Goal: Feedback & Contribution: Submit feedback/report problem

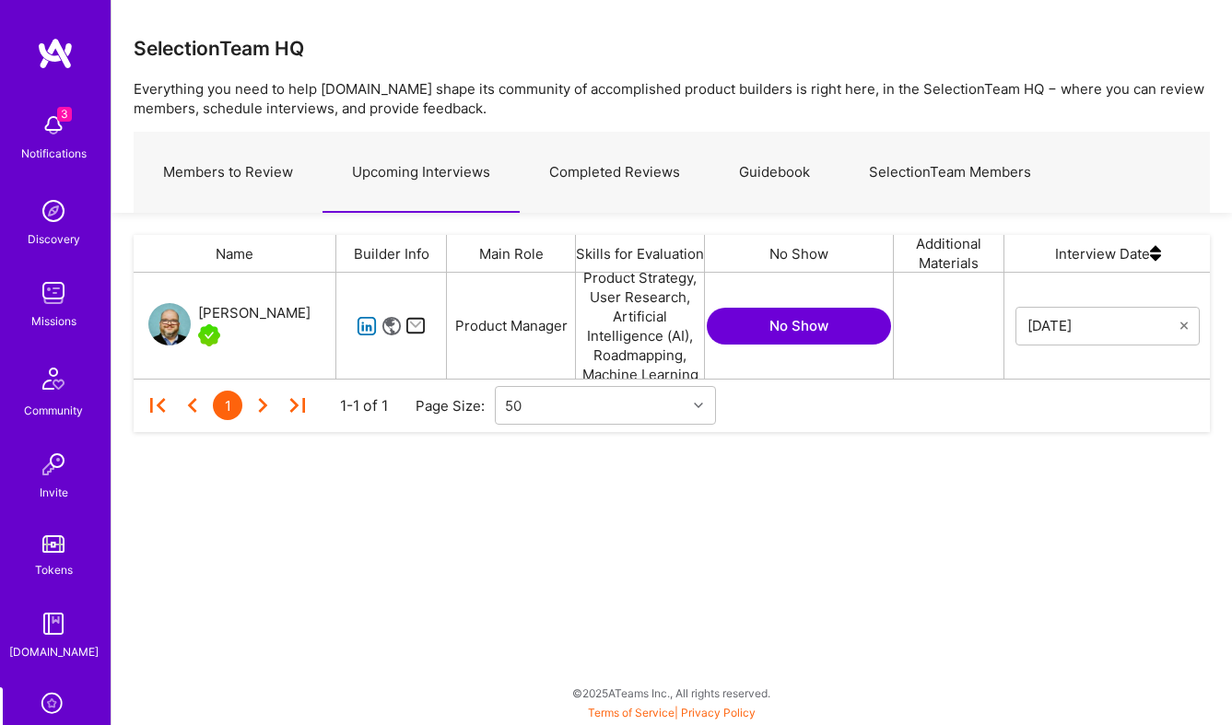
scroll to position [106, 1076]
click at [311, 578] on div "SelectionTeam HQ Everything you need to help A.Team shape its community of acco…" at bounding box center [671, 362] width 1121 height 725
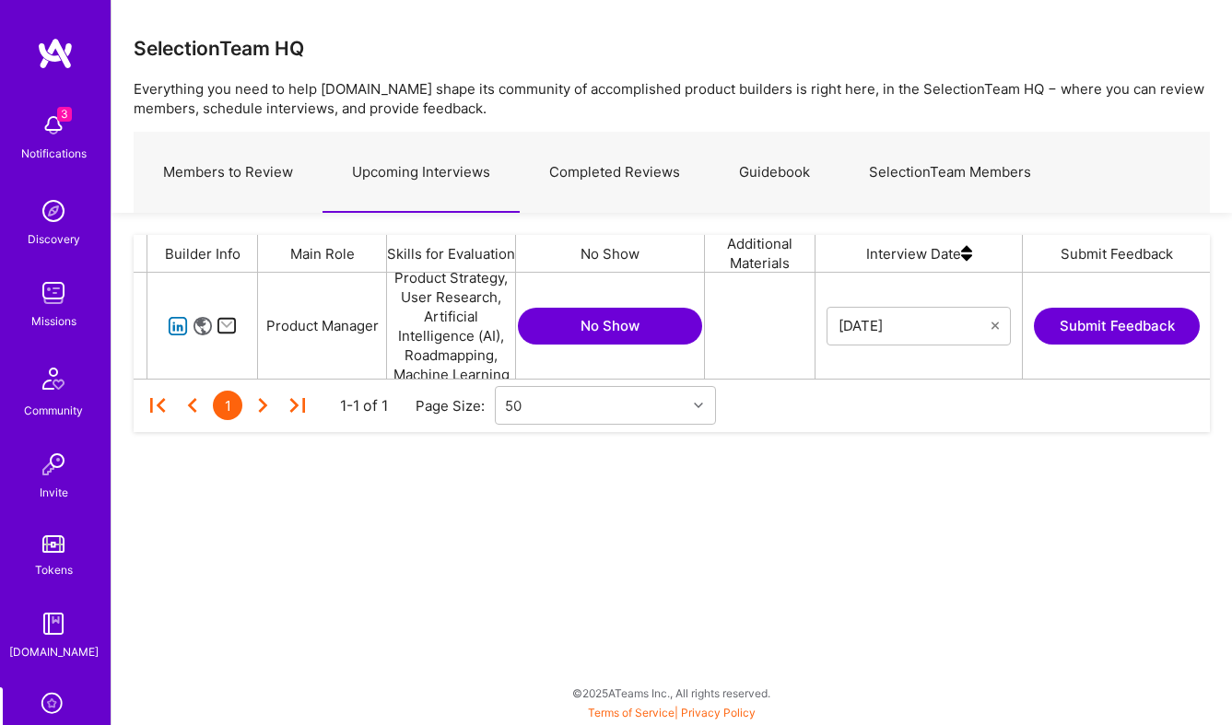
scroll to position [0, 393]
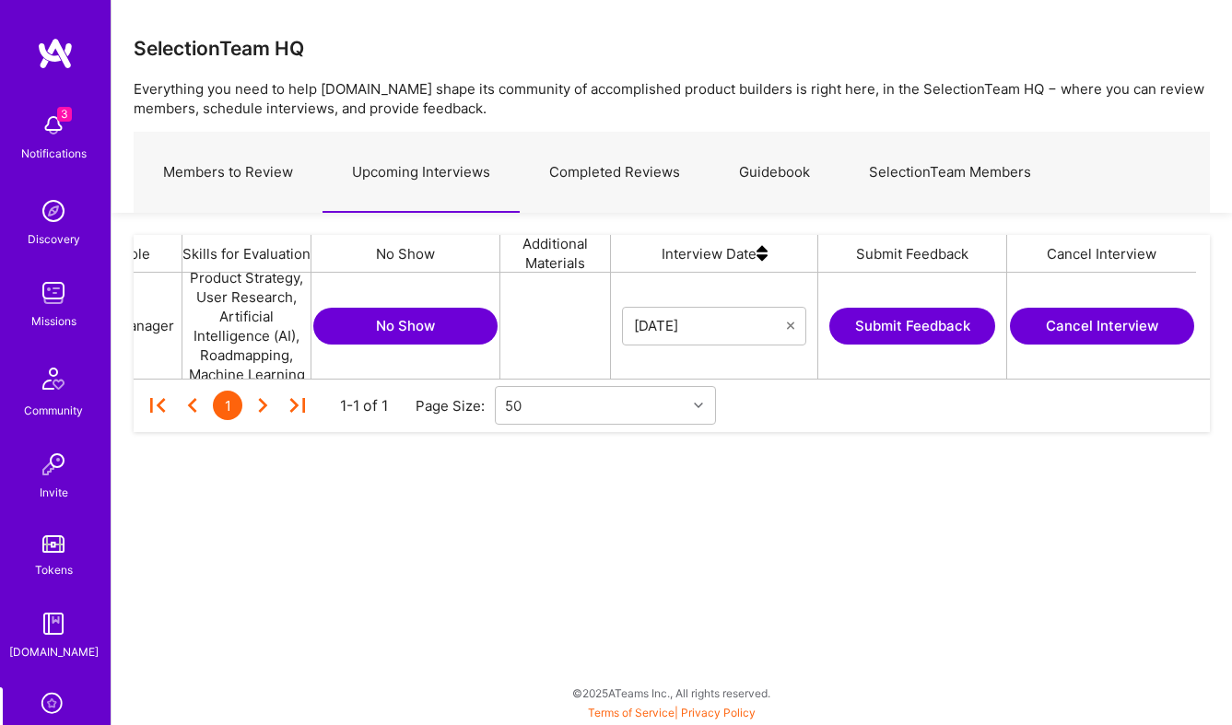
click at [886, 329] on button "Submit Feedback" at bounding box center [912, 326] width 166 height 37
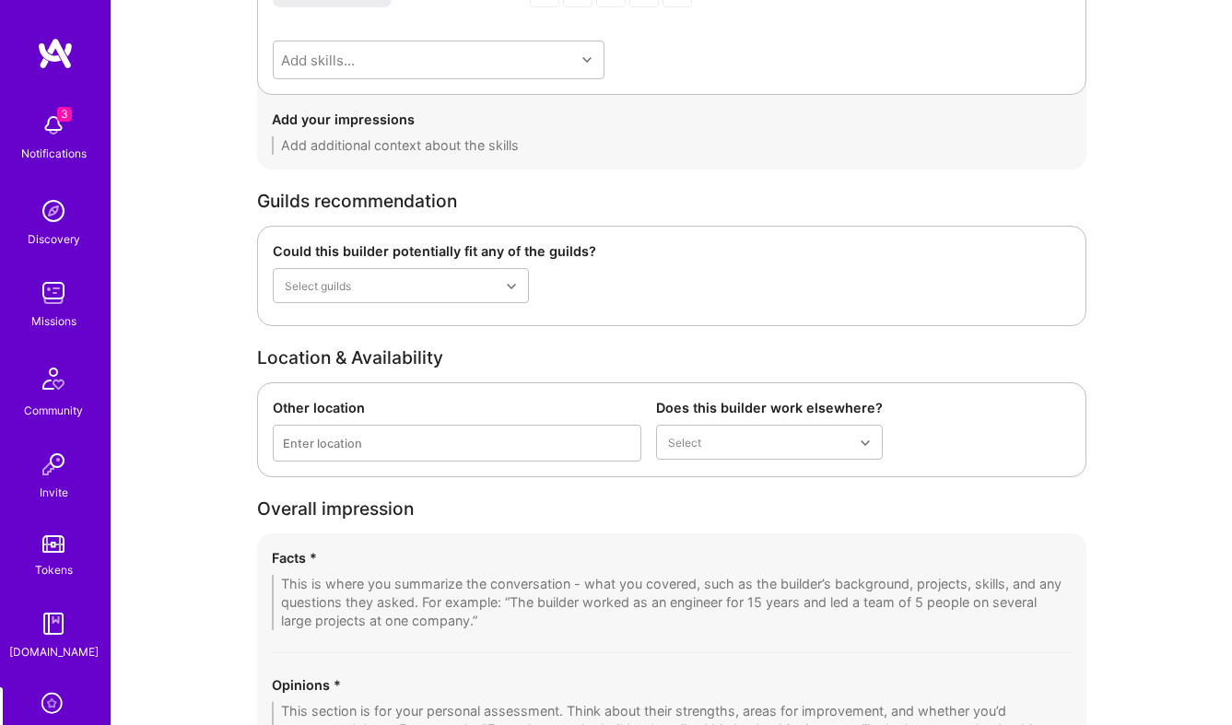
scroll to position [3194, 0]
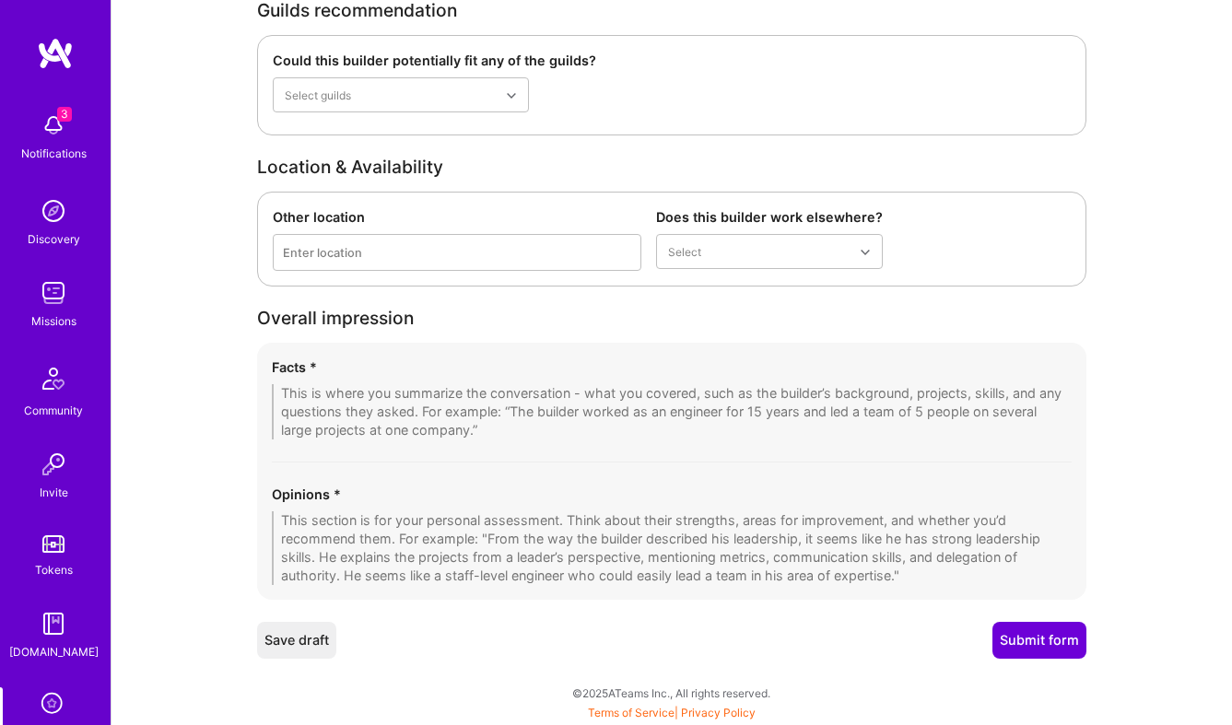
click at [495, 408] on textarea at bounding box center [672, 411] width 800 height 55
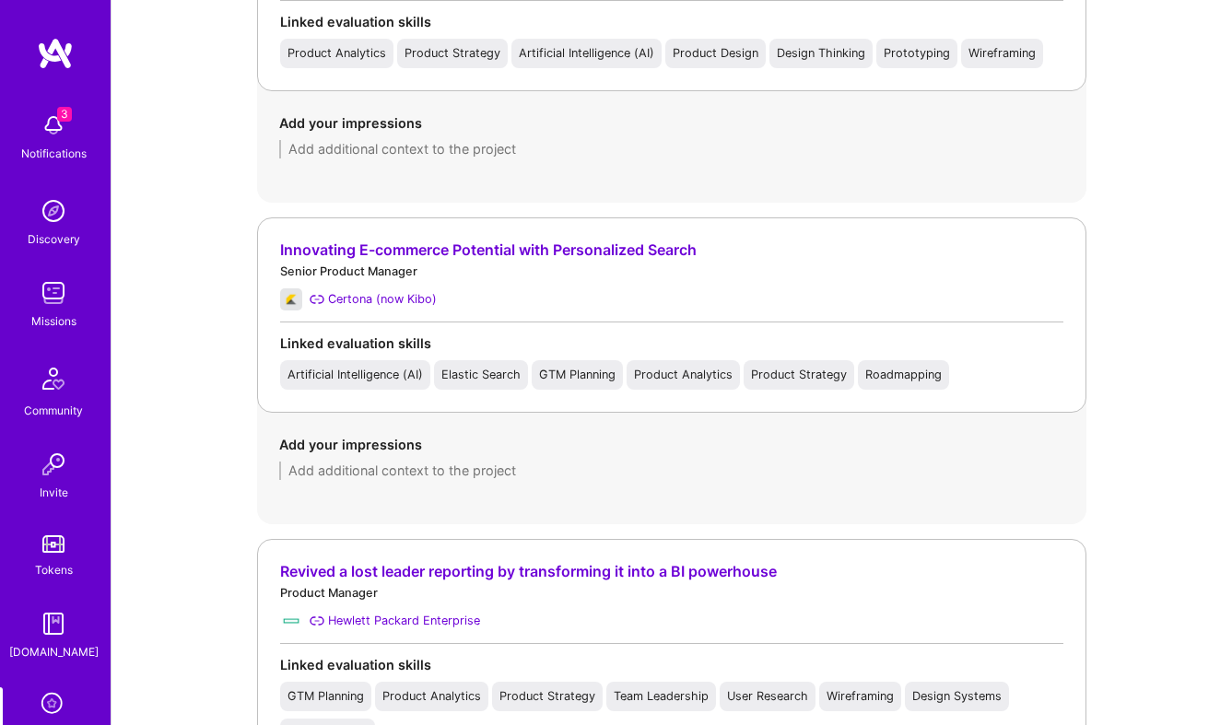
scroll to position [1543, 0]
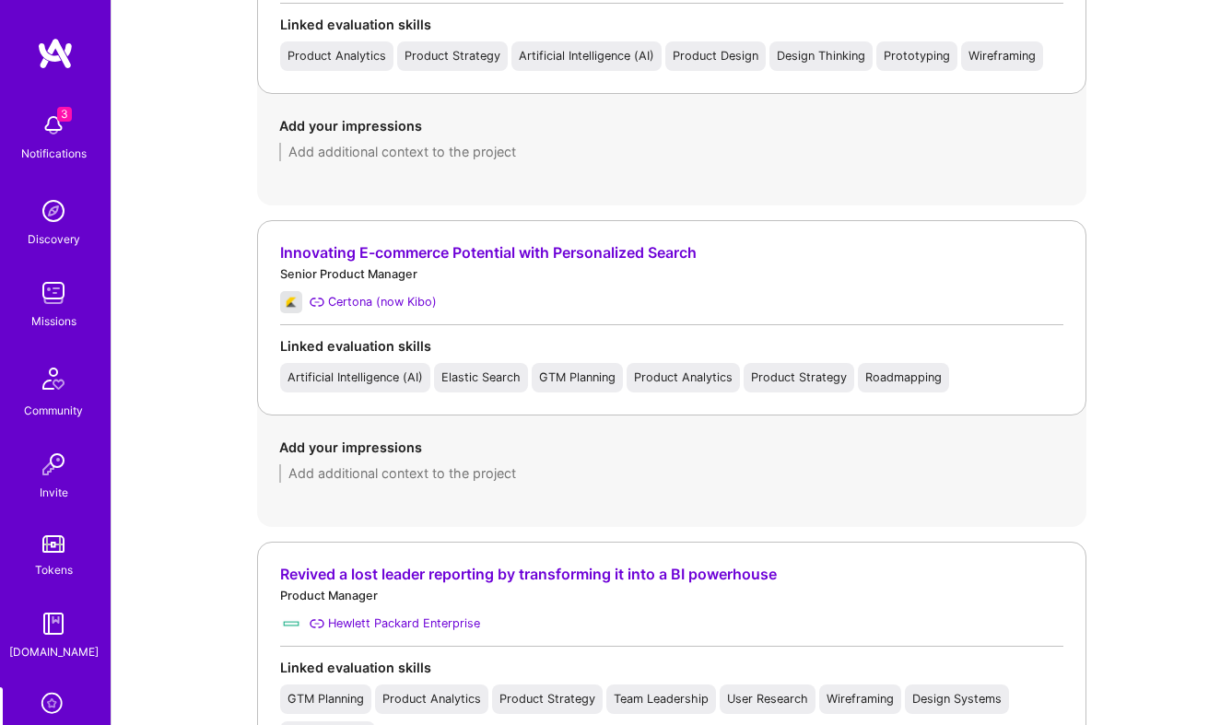
click at [648, 249] on div "Innovating E-commerce Potential with Personalized Search" at bounding box center [671, 252] width 783 height 19
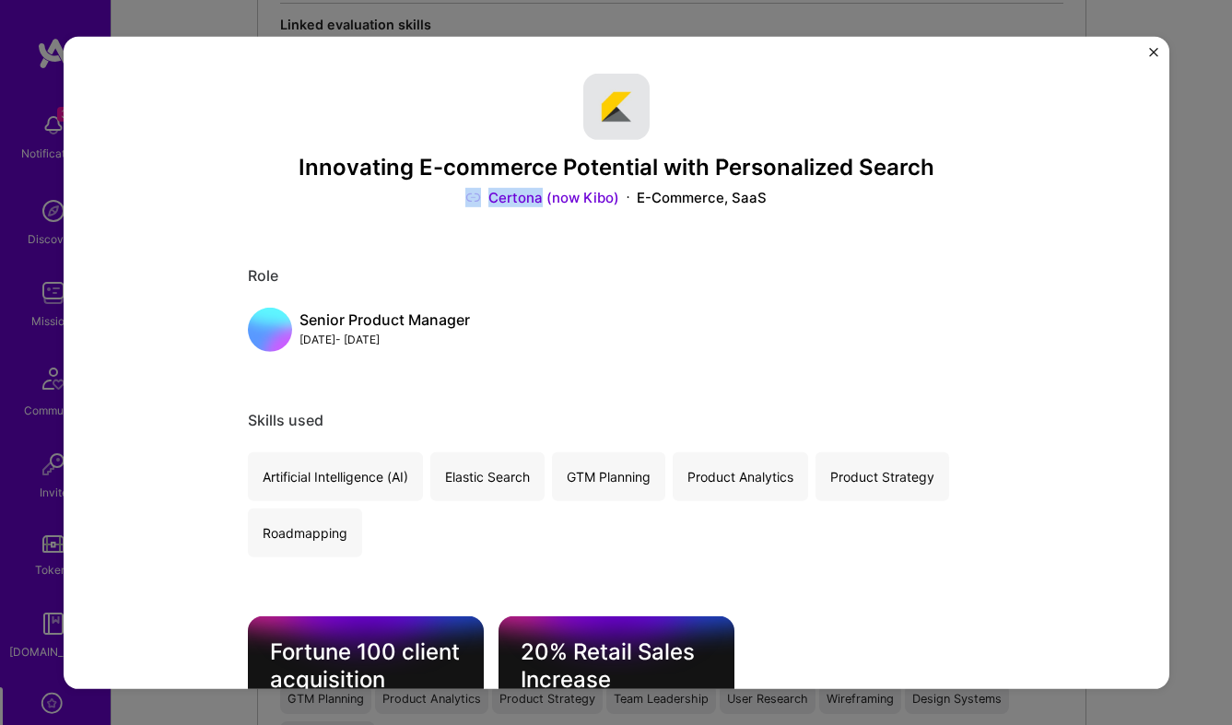
drag, startPoint x: 448, startPoint y: 198, endPoint x: 545, endPoint y: 198, distance: 96.8
click at [545, 198] on div "Certona (now Kibo) E-Commerce, SaaS" at bounding box center [616, 197] width 737 height 19
click at [1088, 253] on div "Innovating E-commerce Potential with Personalized Search Certona (now Kibo) E-C…" at bounding box center [617, 362] width 1106 height 652
click at [1161, 48] on div "Innovating E-commerce Potential with Personalized Search Certona (now Kibo) E-C…" at bounding box center [617, 362] width 1106 height 652
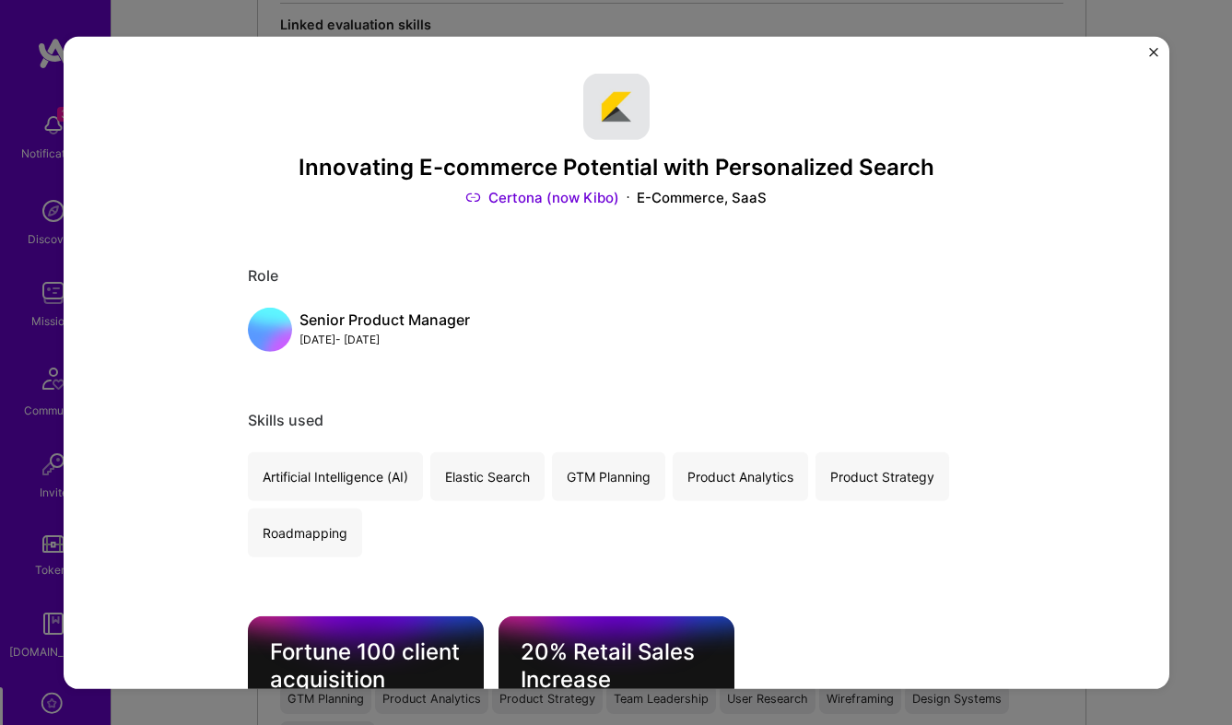
click at [1153, 52] on img "Close" at bounding box center [1153, 51] width 9 height 9
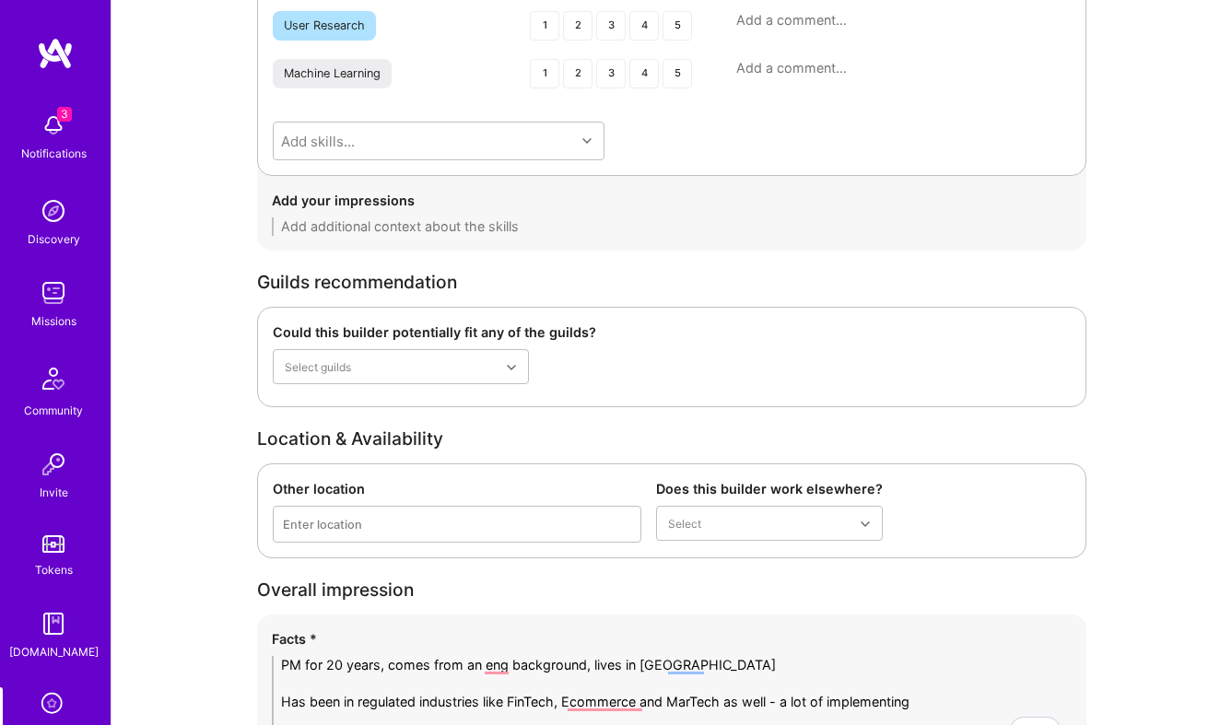
scroll to position [3257, 0]
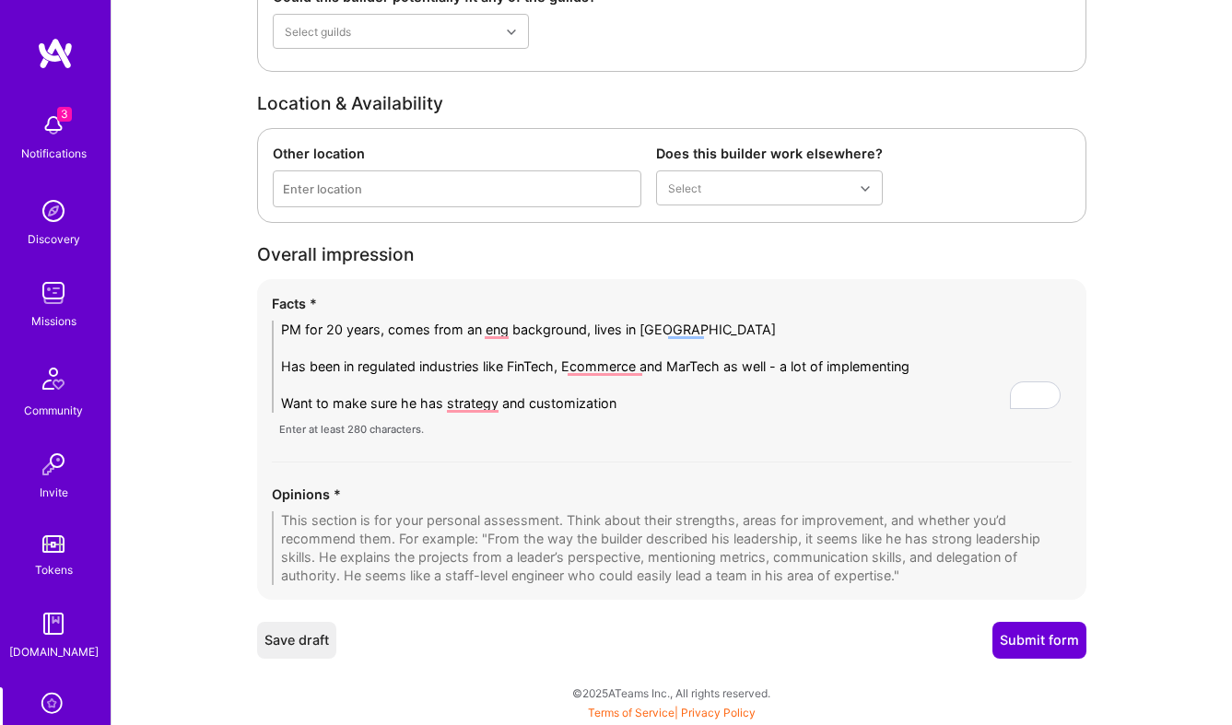
click at [647, 396] on textarea "PM for 20 years, comes from an eng background, lives in San Diego Has been in r…" at bounding box center [672, 367] width 800 height 92
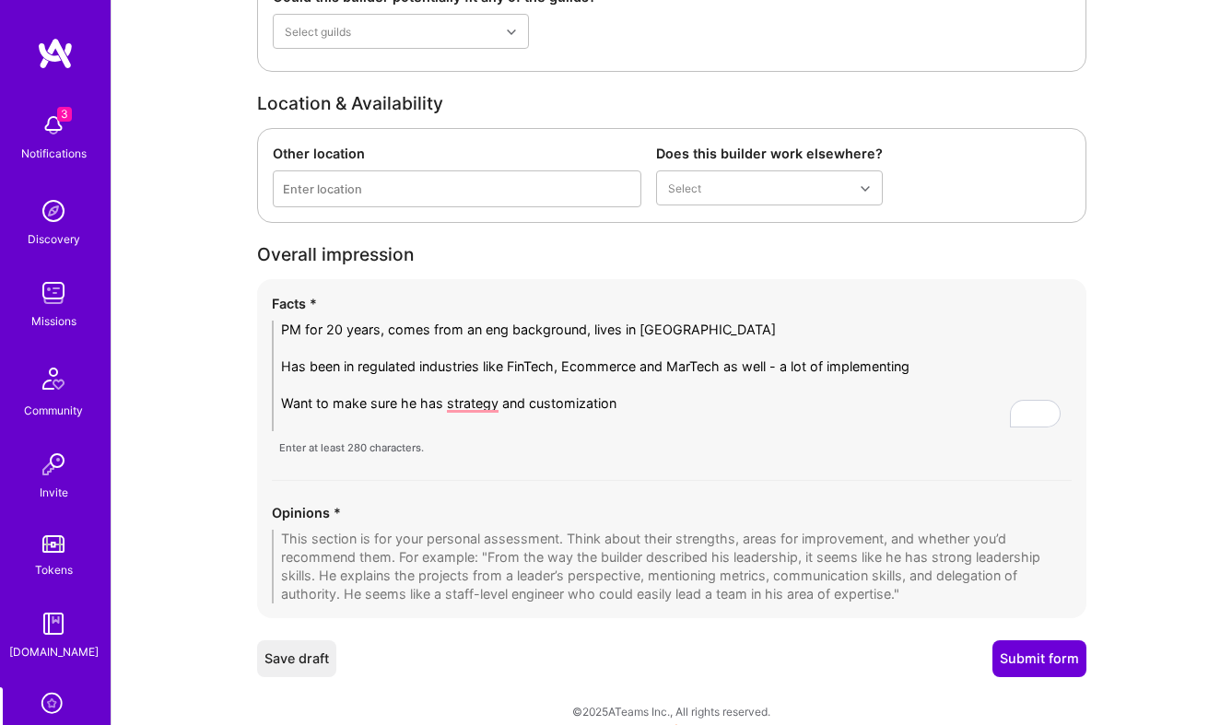
scroll to position [0, 0]
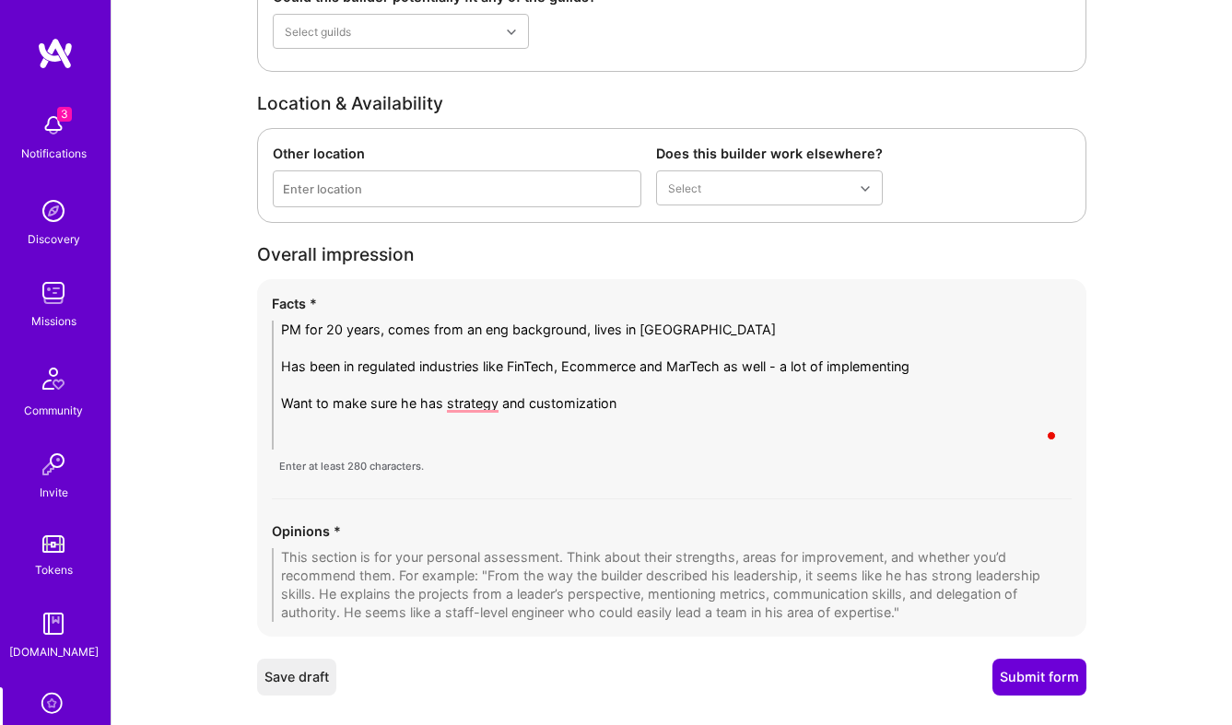
paste textarea "Picked his experince from Certona which I thought was a weird choice as he work…"
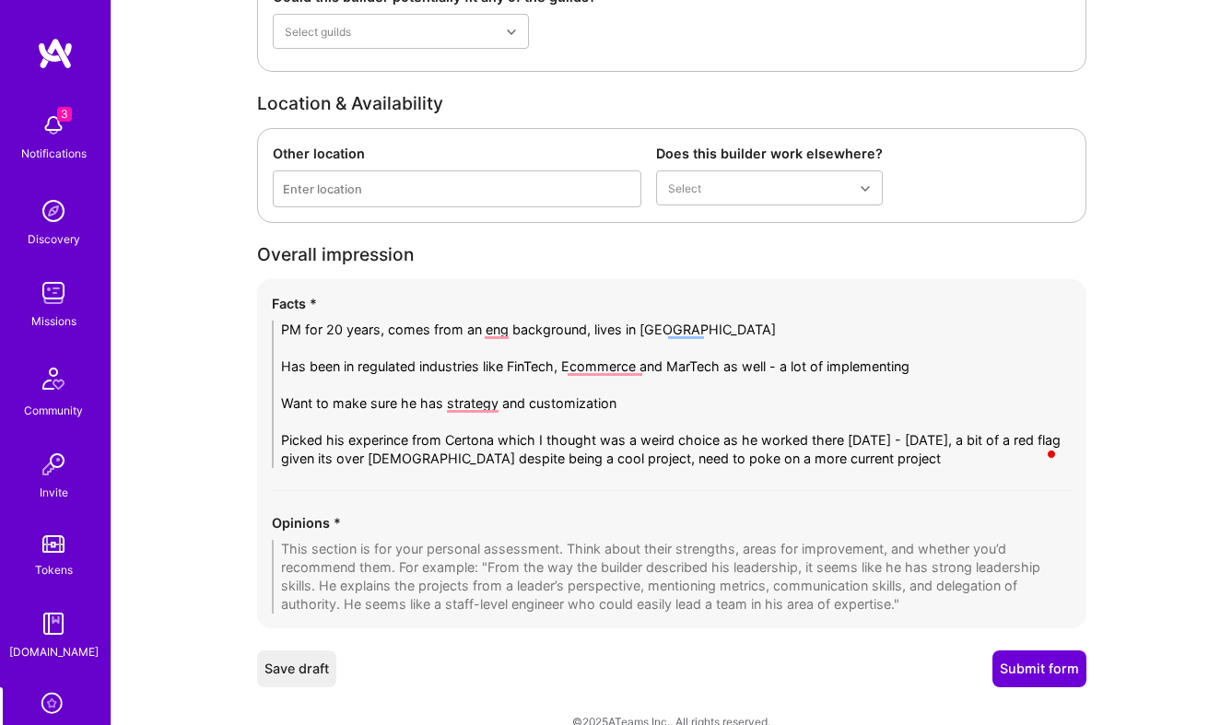
type textarea "PM for 20 years, comes from an eng background, lives in San Diego Has been in r…"
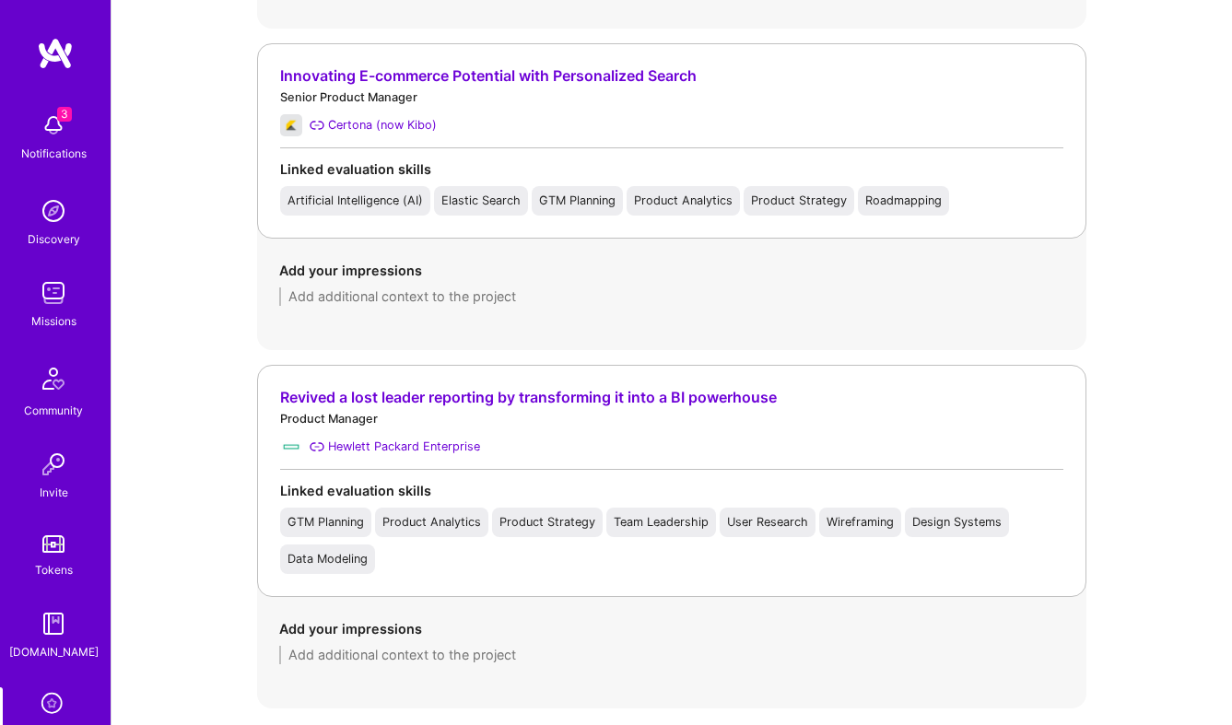
scroll to position [1424, 0]
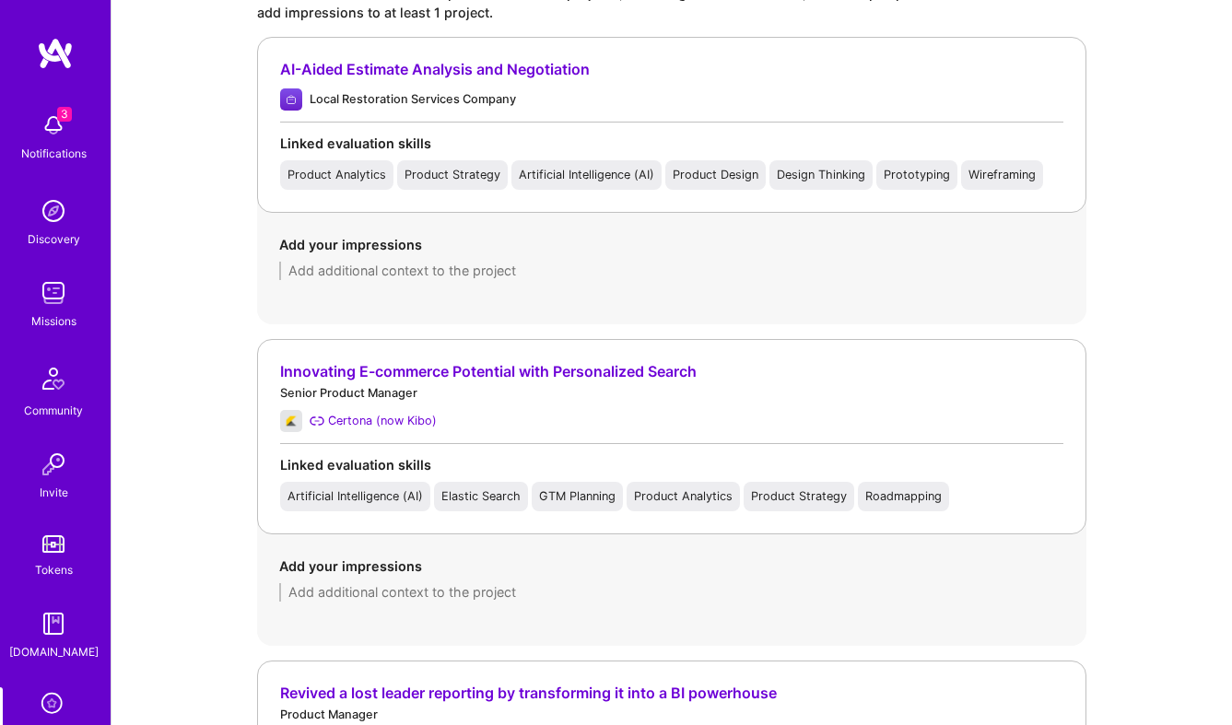
click at [409, 466] on div "Linked evaluation skills" at bounding box center [671, 464] width 783 height 19
click at [407, 580] on div "Add your impressions" at bounding box center [671, 579] width 785 height 45
click at [415, 594] on textarea at bounding box center [671, 592] width 785 height 18
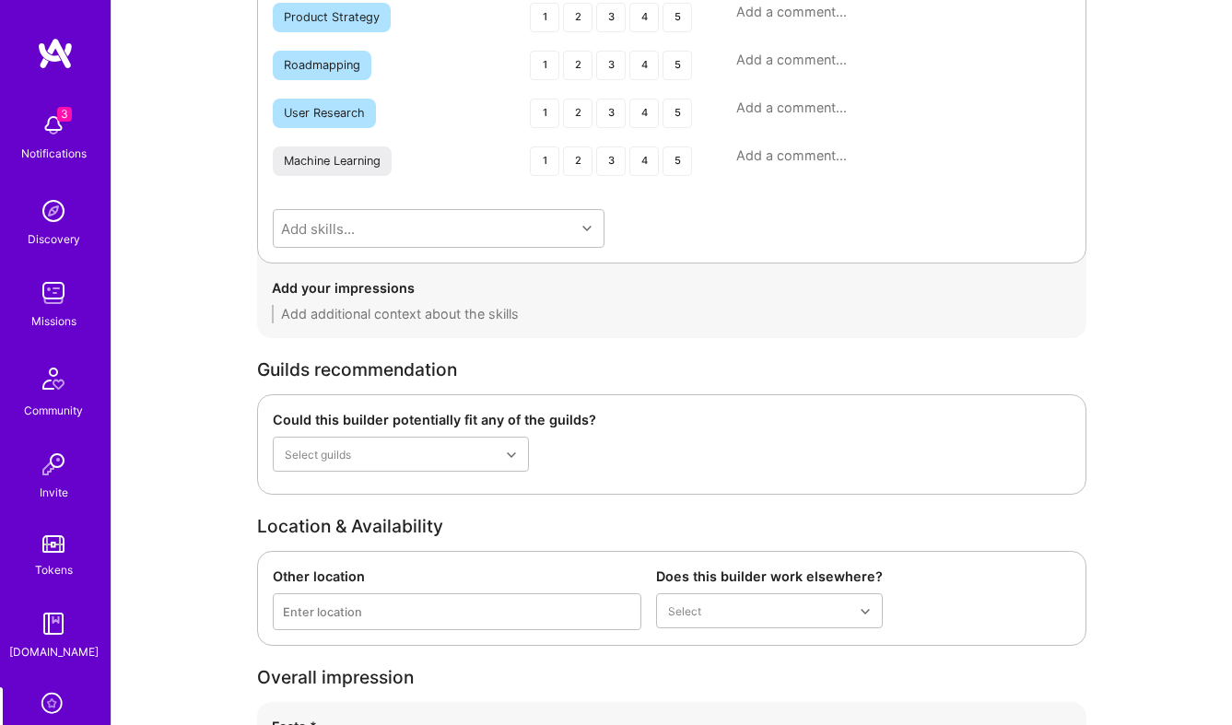
scroll to position [3286, 0]
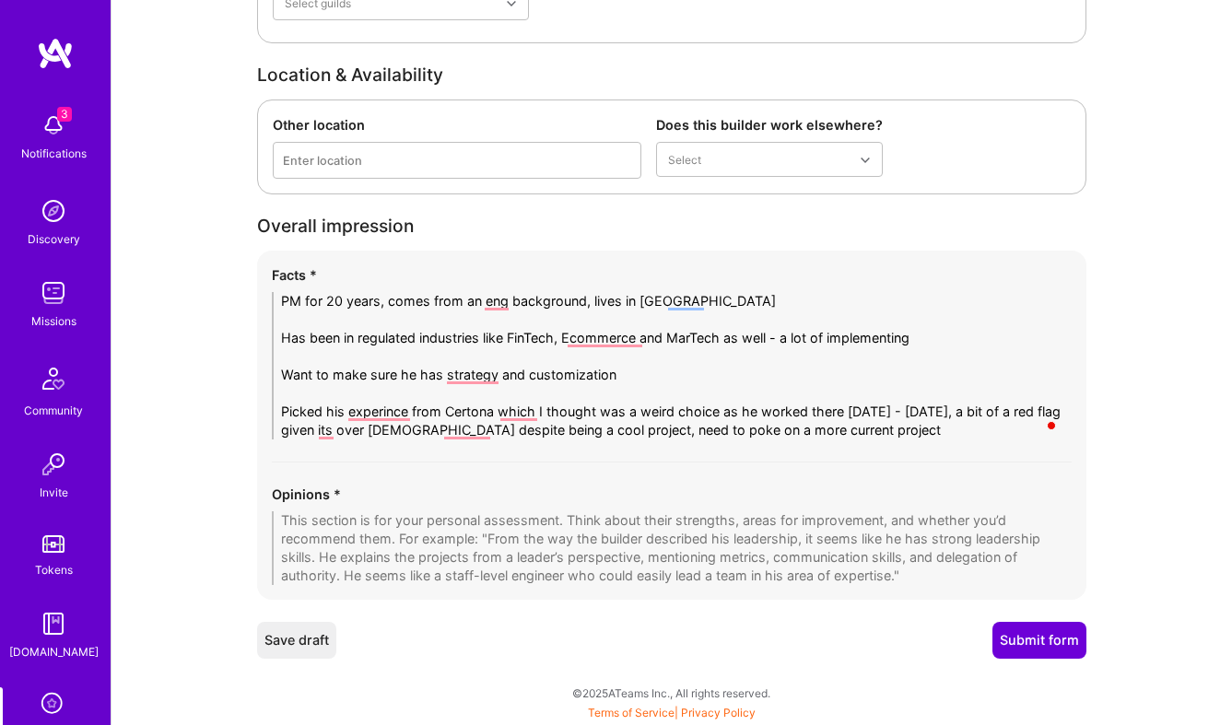
type textarea "Worked on the recommendation engine with the data science team"
click at [908, 435] on textarea "PM for 20 years, comes from an eng background, lives in San Diego Has been in r…" at bounding box center [672, 365] width 800 height 147
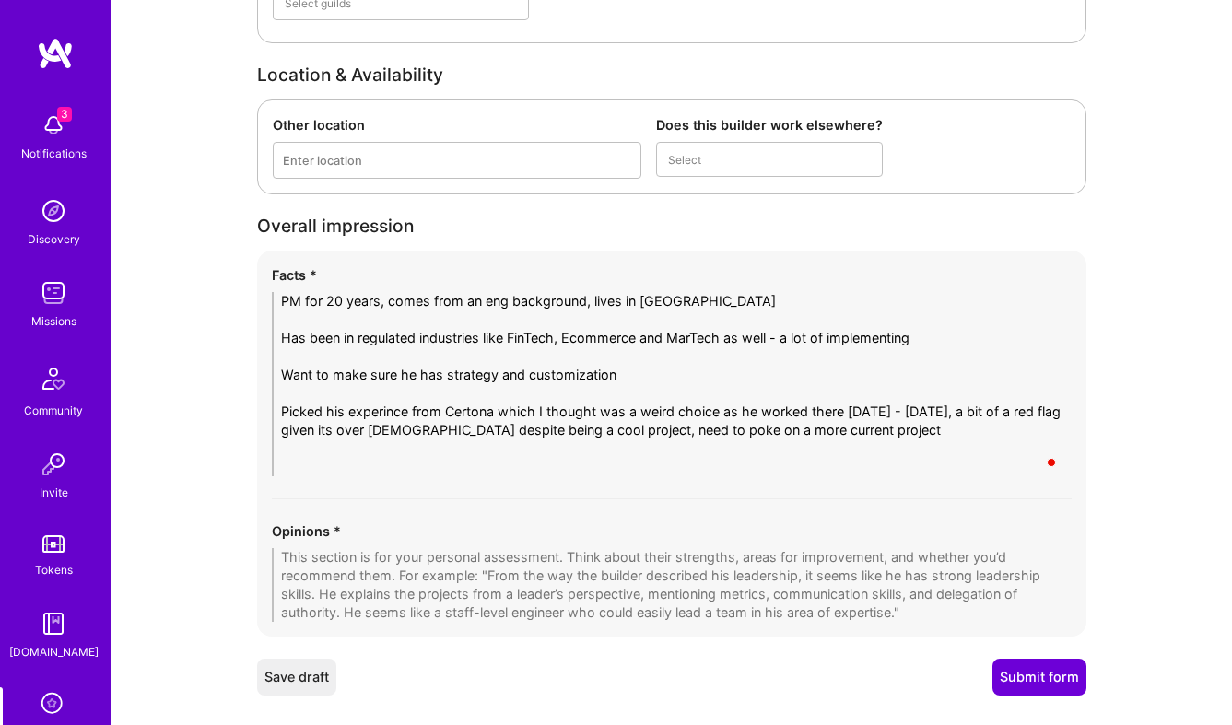
type textarea "PM for 20 years, comes from an eng background, lives in San Diego Has been in r…"
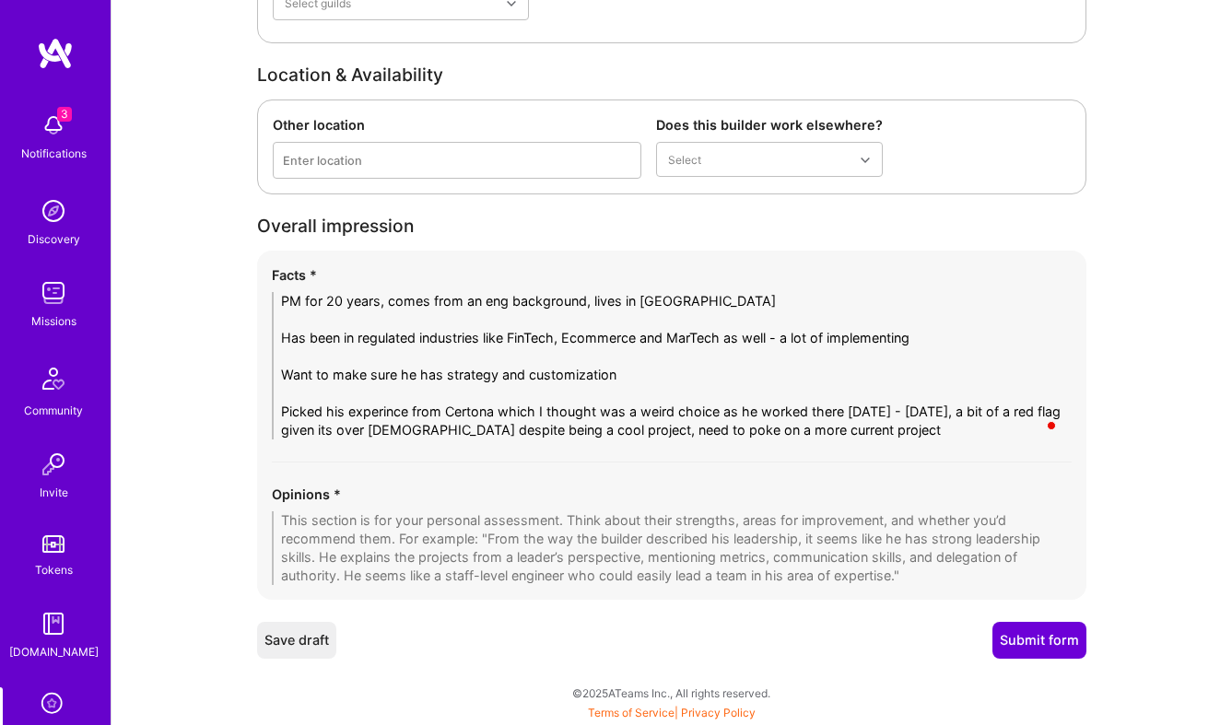
click at [613, 535] on textarea at bounding box center [672, 548] width 800 height 74
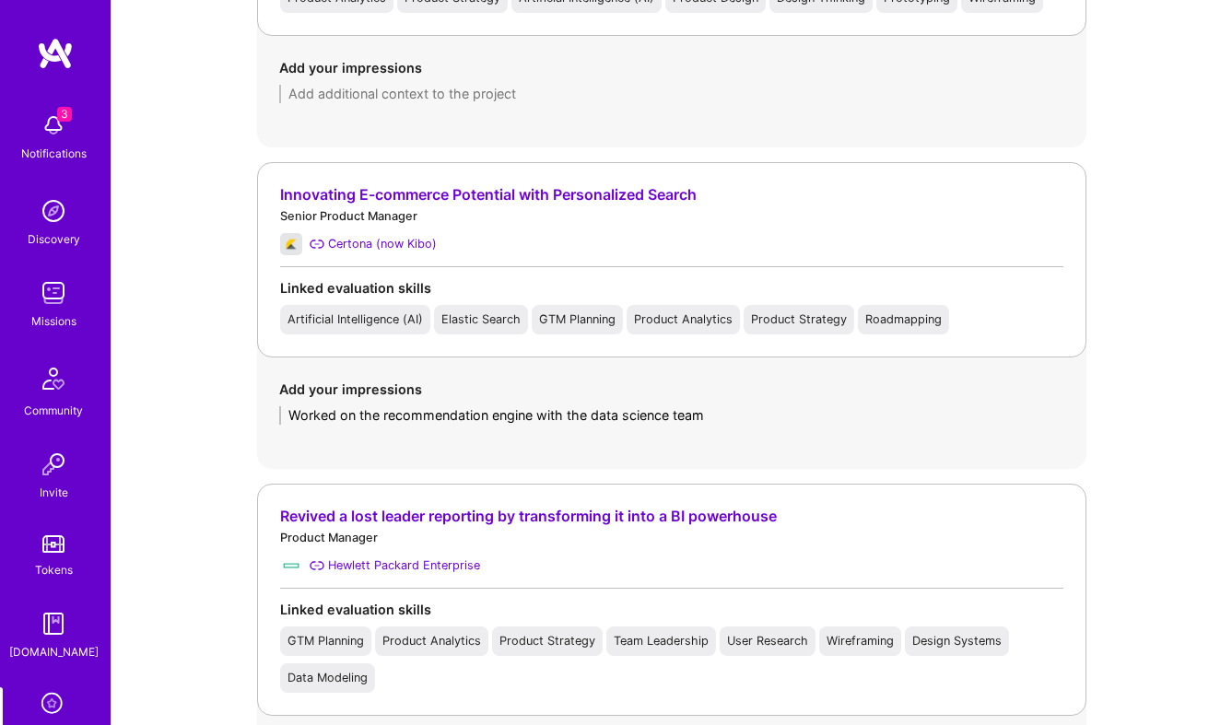
scroll to position [1600, 0]
type textarea "His microphone setup wasn't great which was a bit distracting but thats ok"
click at [757, 410] on textarea "Worked on the recommendation engine with the data science team" at bounding box center [671, 416] width 785 height 18
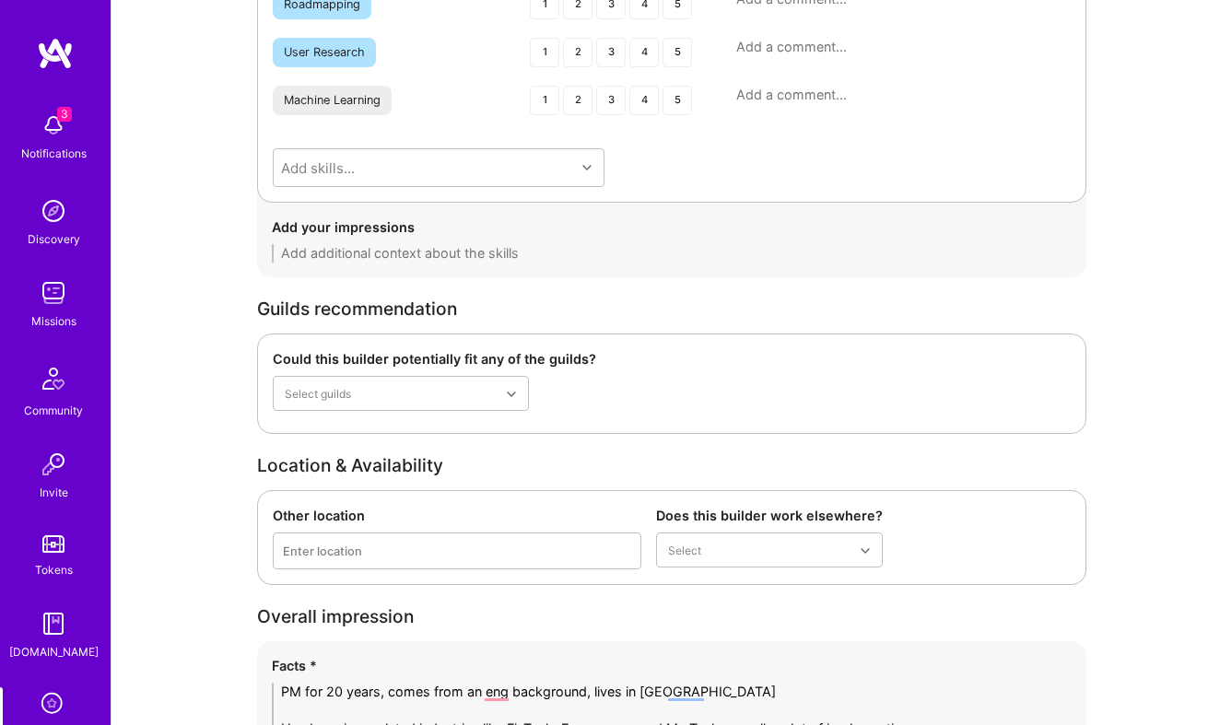
scroll to position [3350, 0]
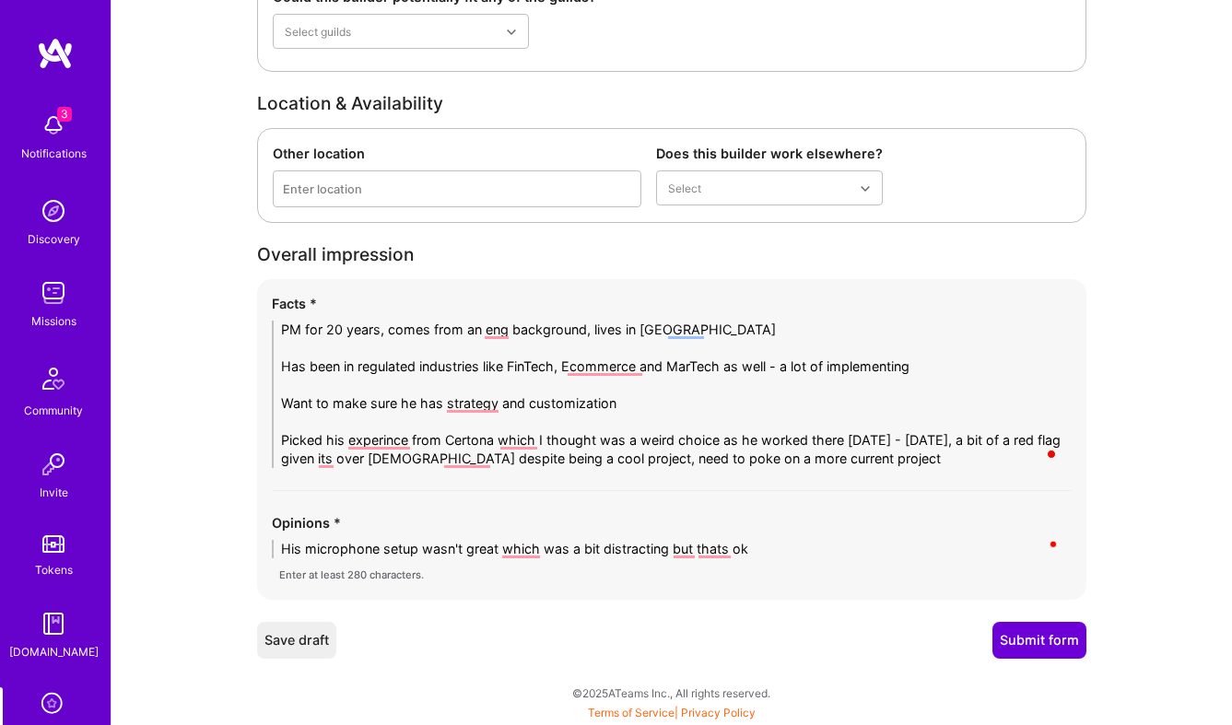
type textarea "Worked on the recommendation engine with the data science team. His customers w…"
click at [848, 546] on textarea "His microphone setup wasn't great which was a bit distracting but thats ok" at bounding box center [672, 549] width 800 height 18
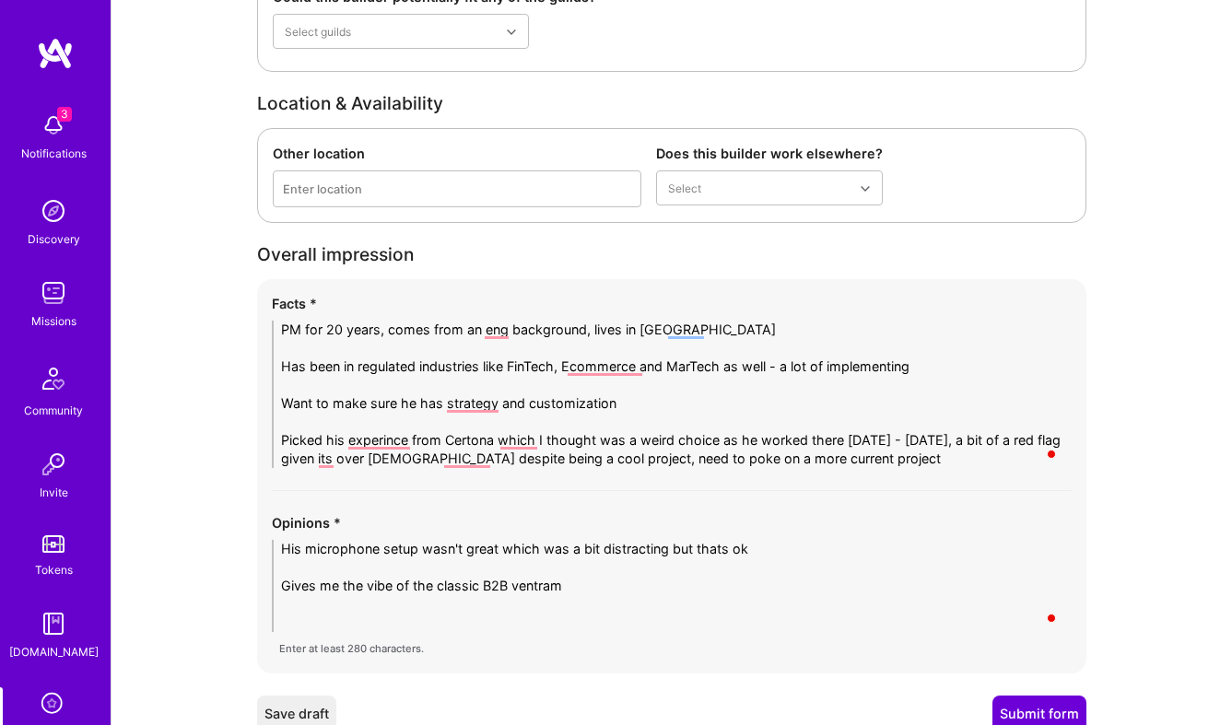
scroll to position [0, 0]
click at [573, 586] on textarea "His microphone setup wasn't great which was a bit distracting but thats ok Give…" at bounding box center [672, 586] width 800 height 92
type textarea "His microphone setup wasn't great which was a bit distracting but thats ok Give…"
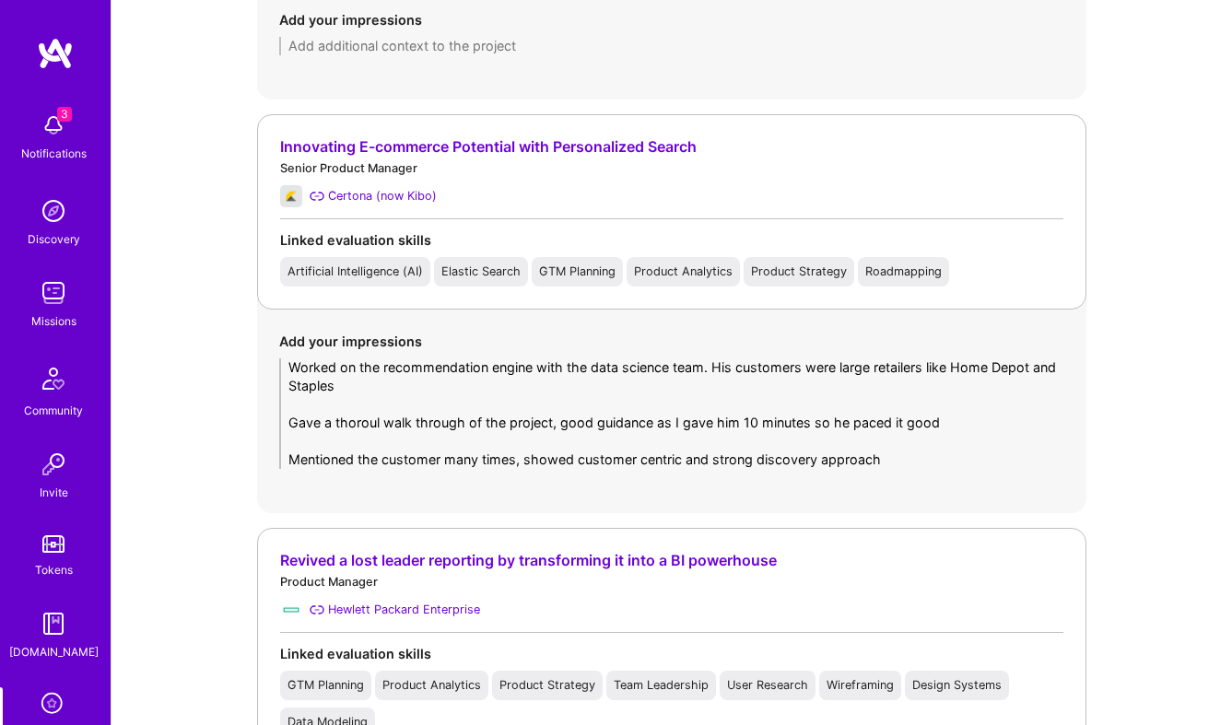
scroll to position [1616, 0]
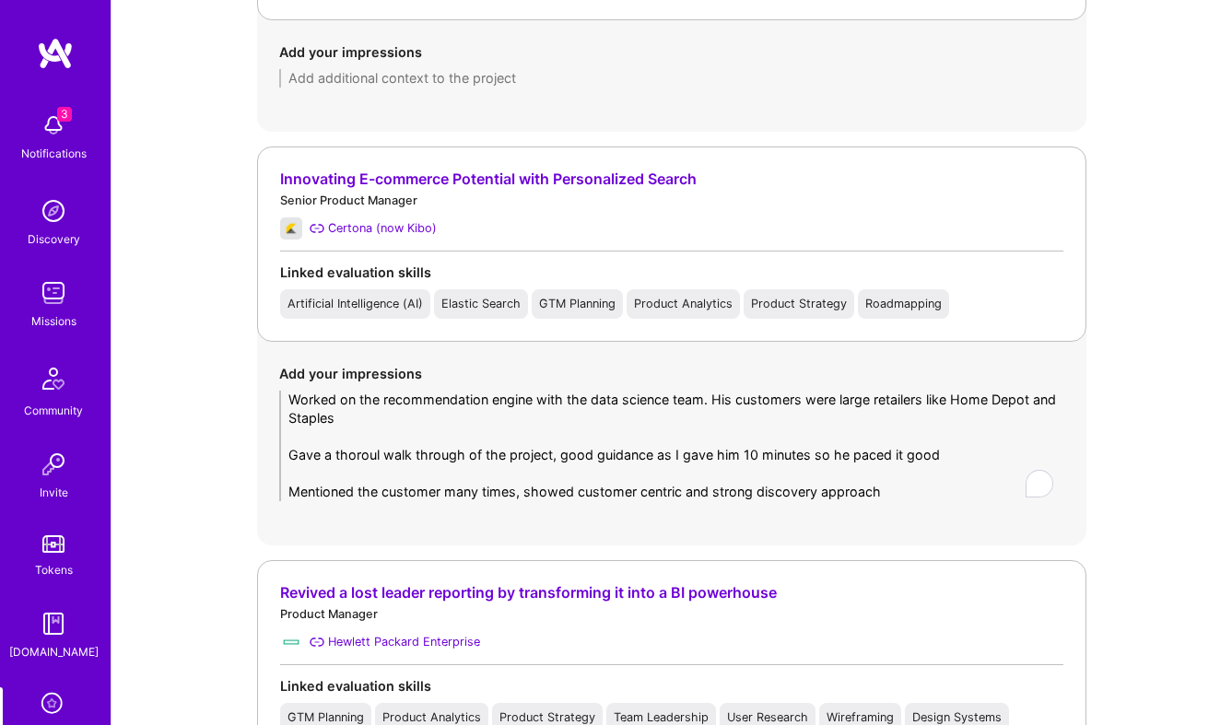
click at [913, 477] on textarea "Worked on the recommendation engine with the data science team. His customers w…" at bounding box center [671, 446] width 785 height 111
click at [913, 486] on textarea "Worked on the recommendation engine with the data science team. His customers w…" at bounding box center [671, 446] width 785 height 111
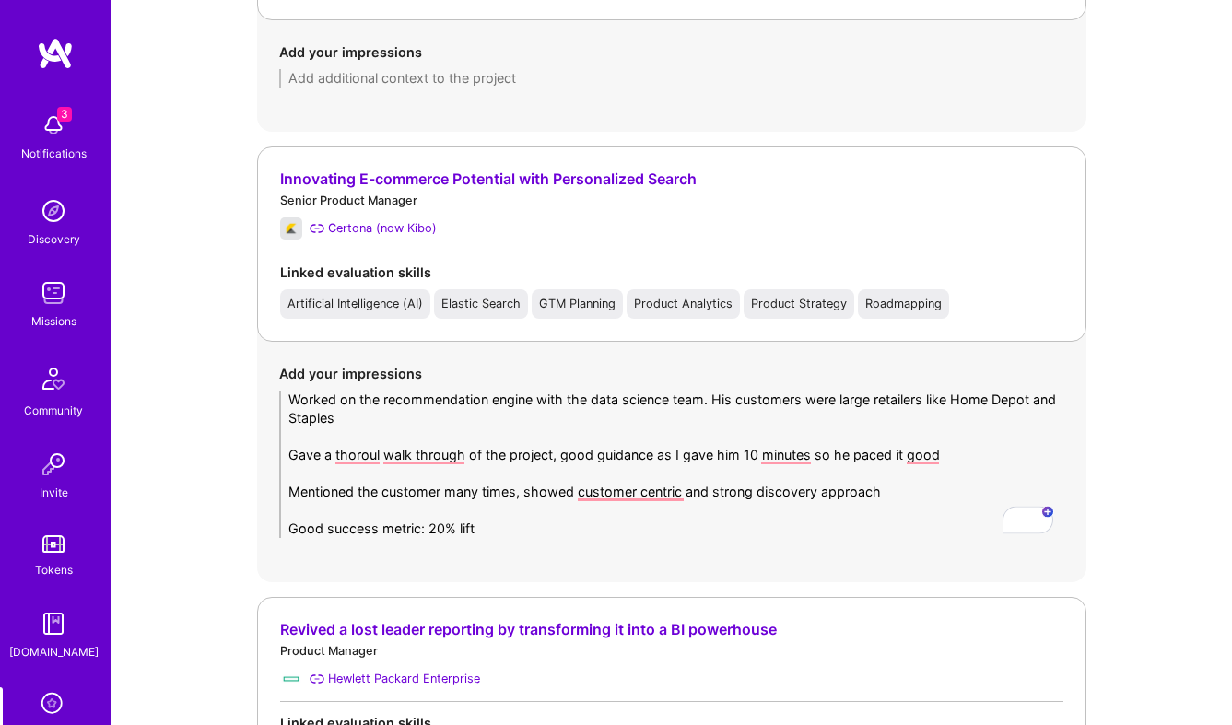
type textarea "Worked on the recommendation engine with the data science team. His customers w…"
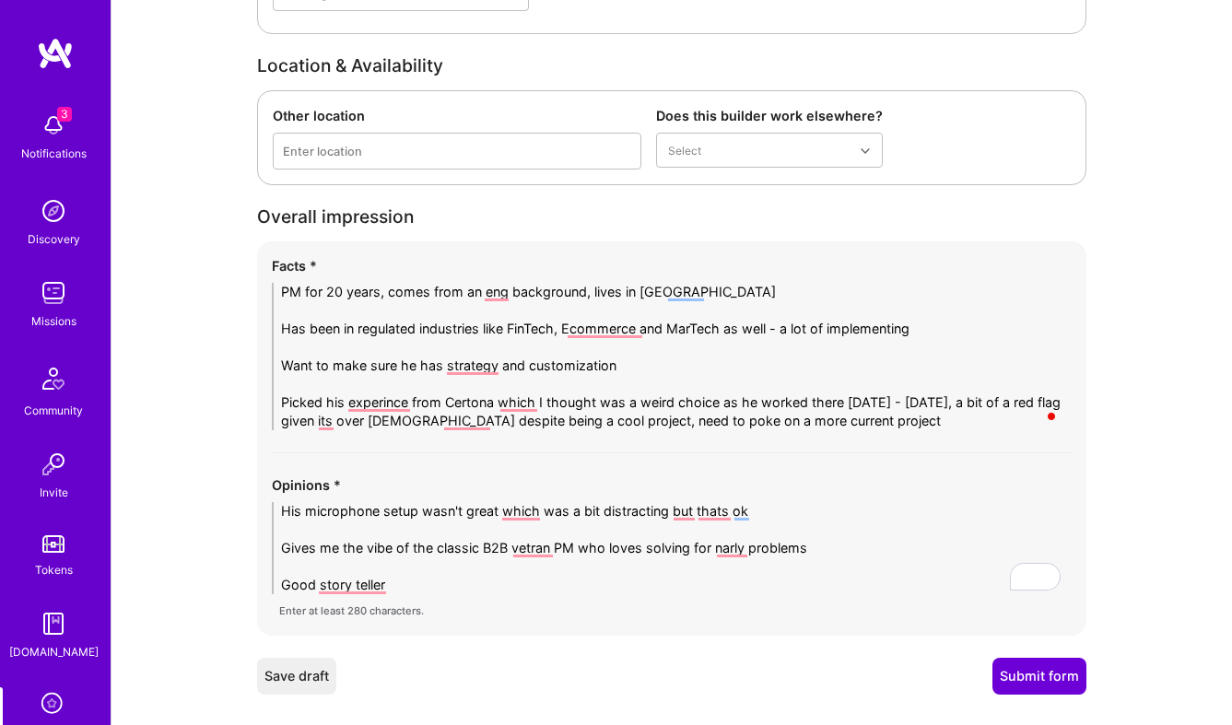
scroll to position [3460, 0]
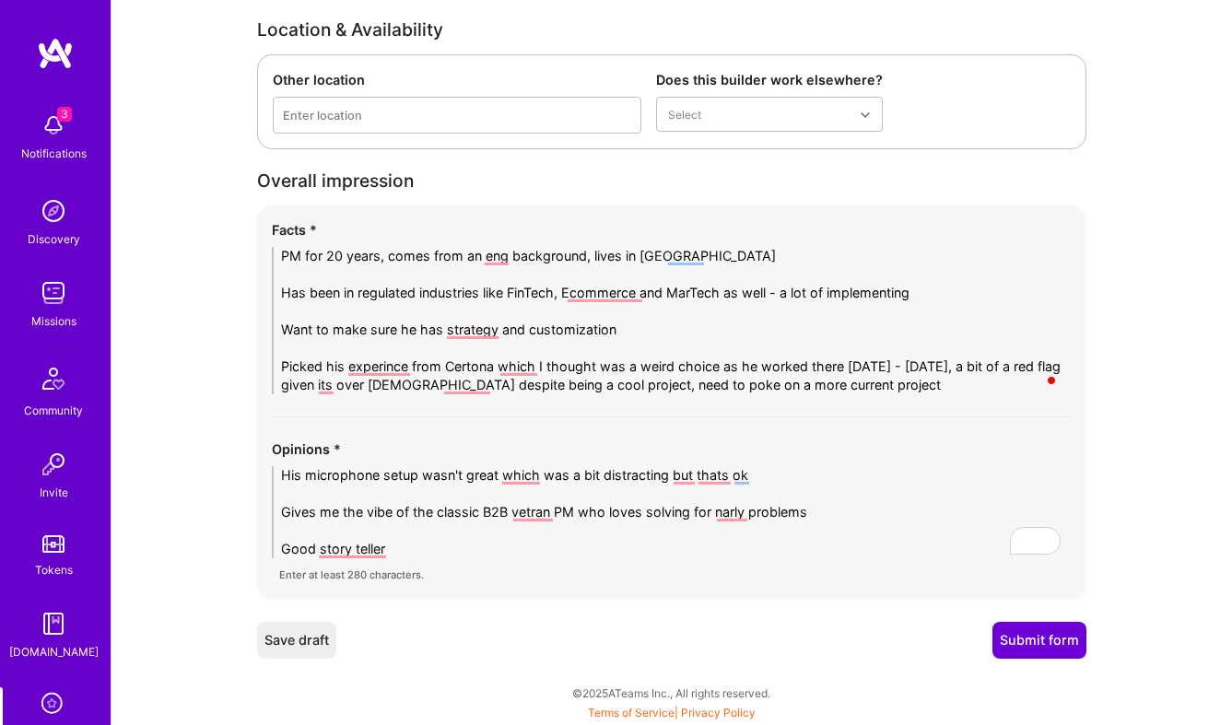
click at [481, 557] on textarea "His microphone setup wasn't great which was a bit distracting but thats ok Give…" at bounding box center [672, 512] width 800 height 92
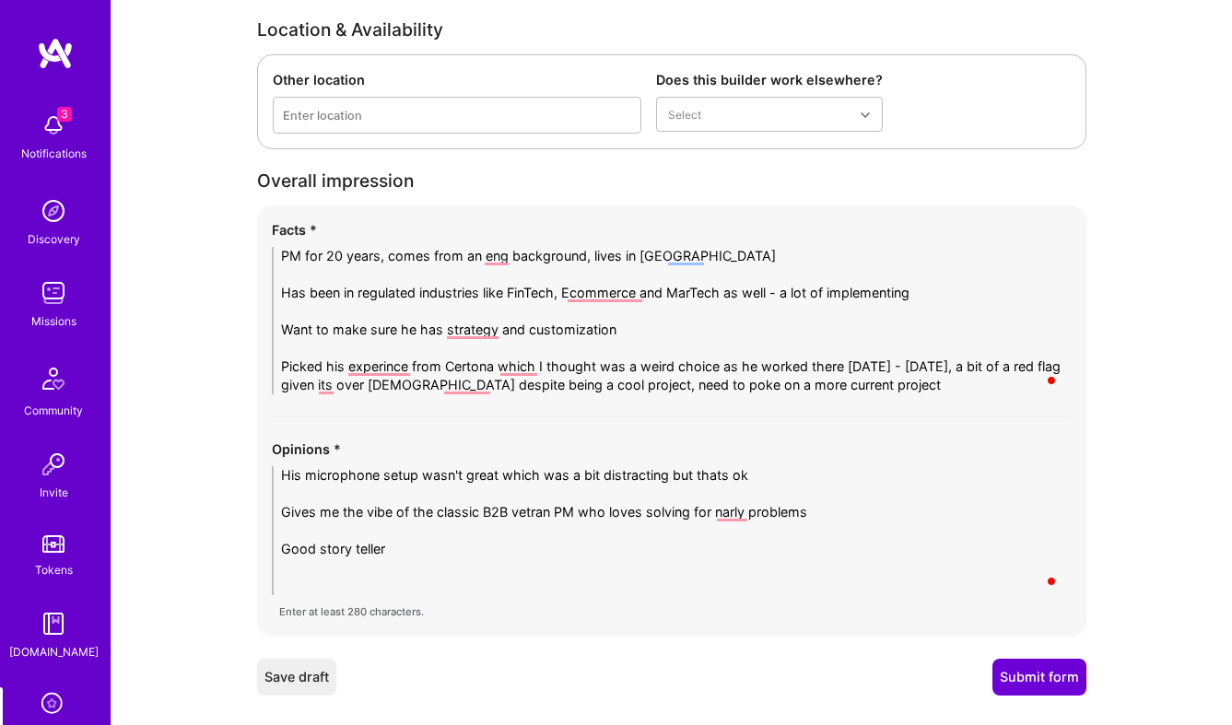
scroll to position [0, 0]
type textarea "His microphone setup wasn't great which was a bit distracting but thats ok Give…"
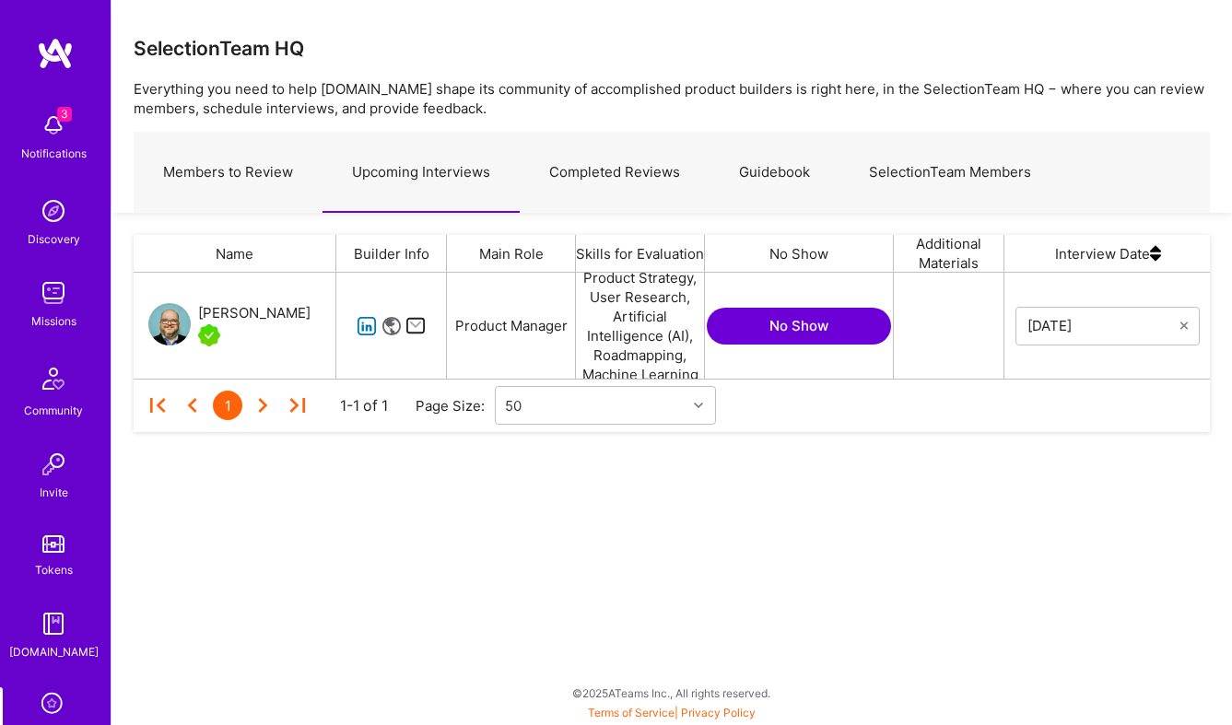
scroll to position [106, 1076]
click at [365, 328] on icon "grid" at bounding box center [367, 326] width 21 height 21
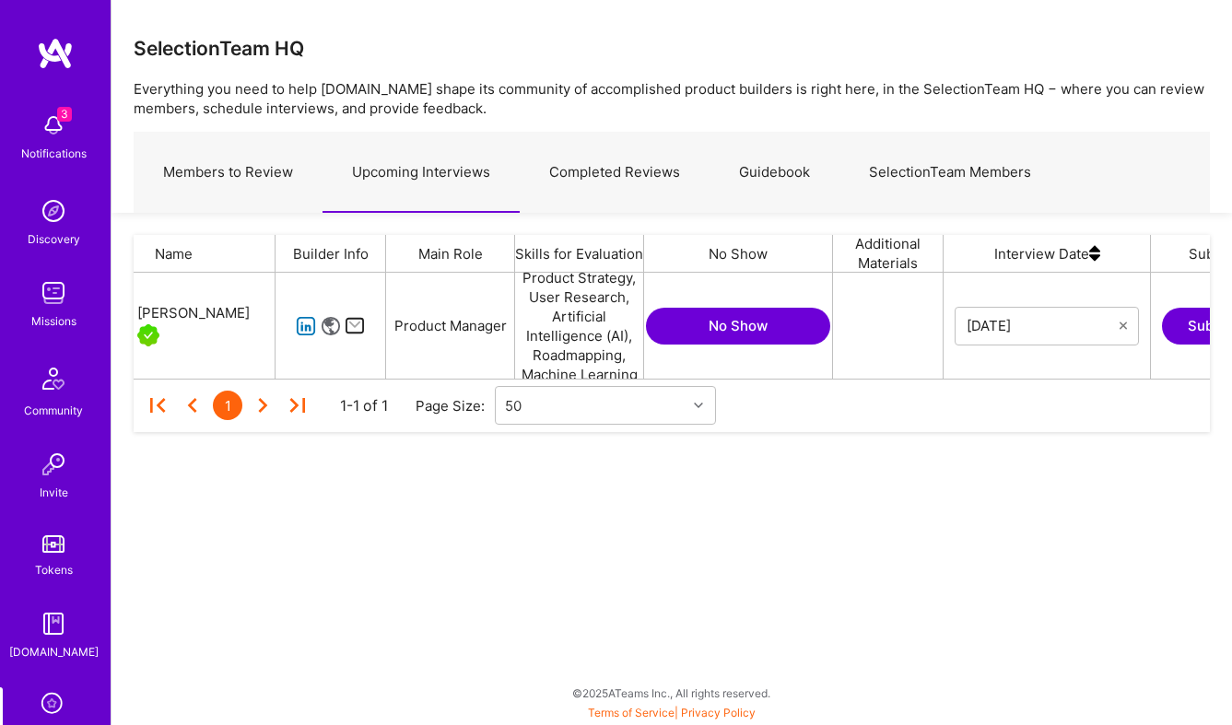
scroll to position [0, 0]
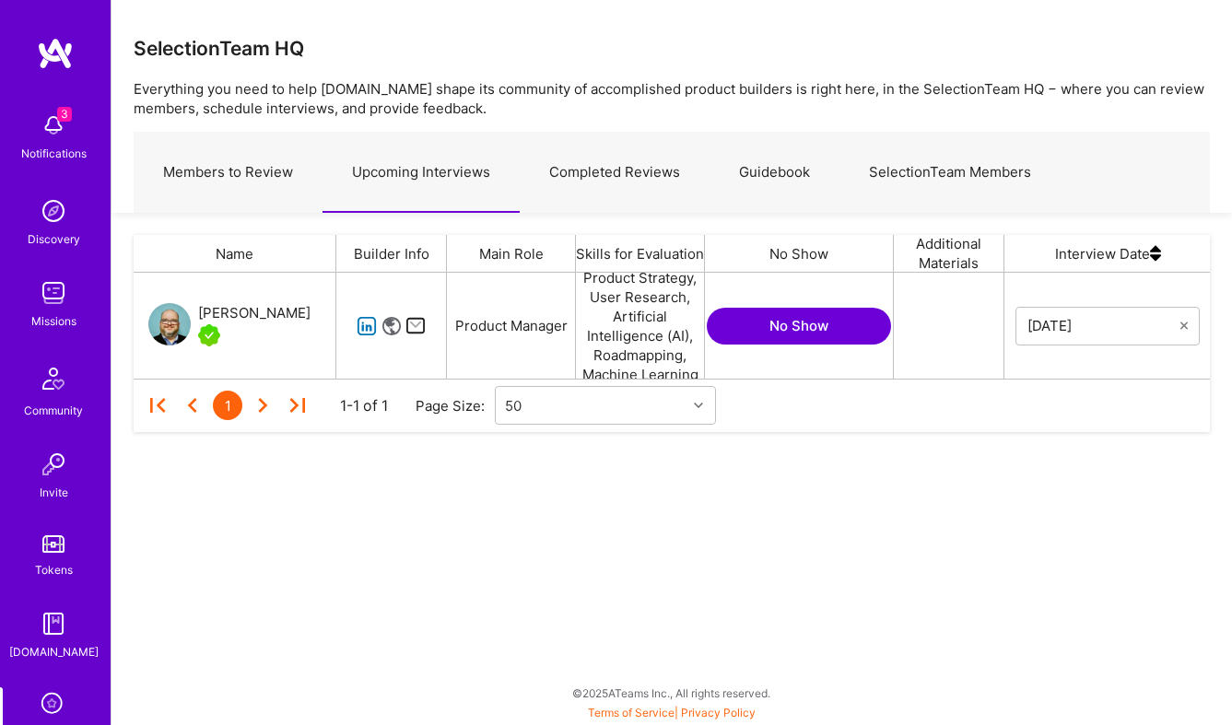
click at [157, 334] on img "grid" at bounding box center [169, 324] width 42 height 42
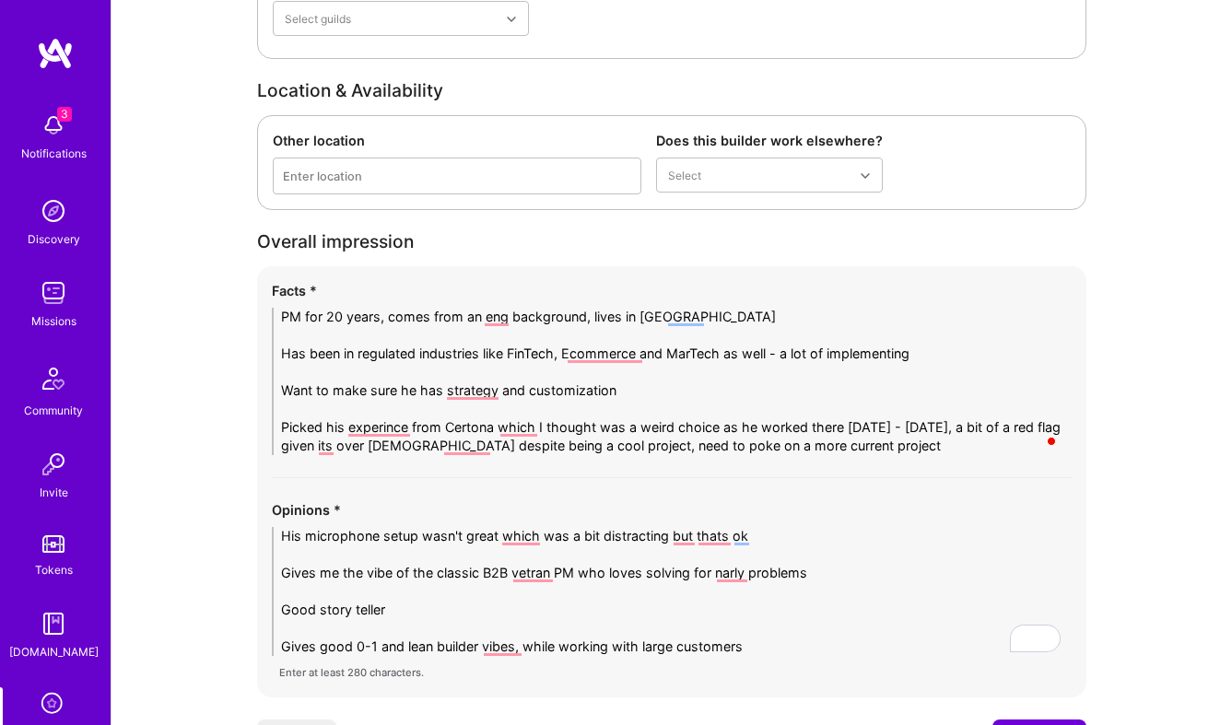
scroll to position [3395, 0]
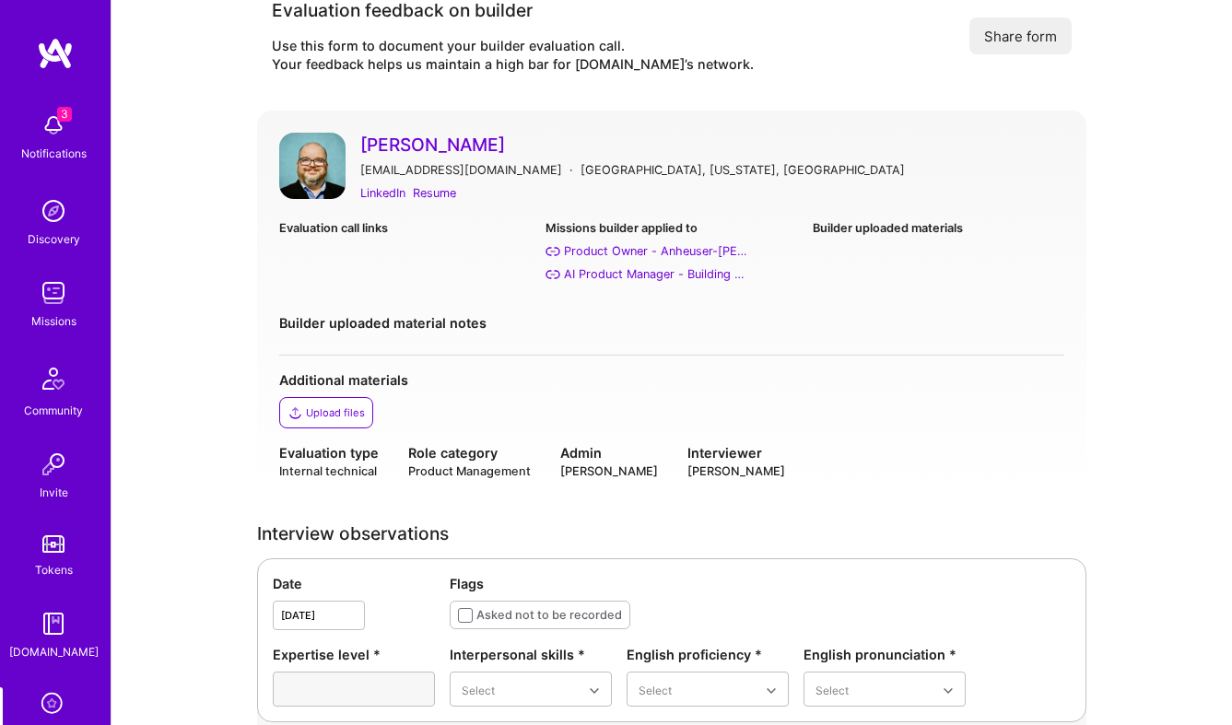
scroll to position [0, 0]
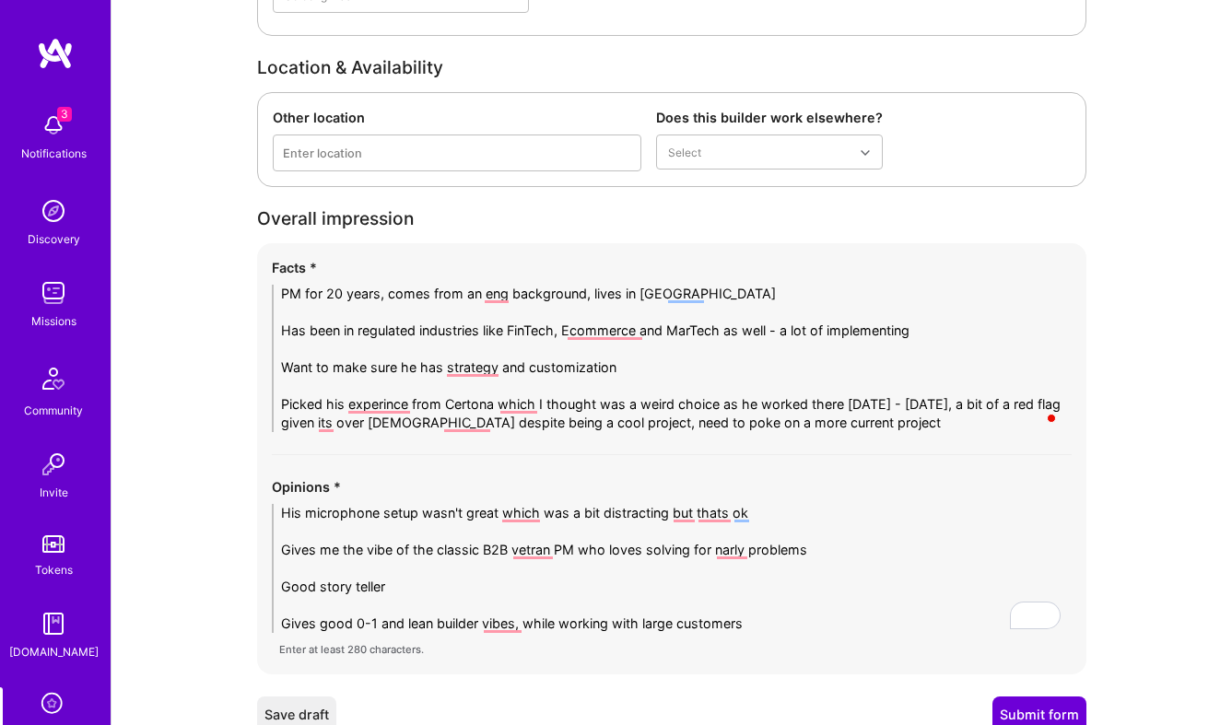
scroll to position [3497, 0]
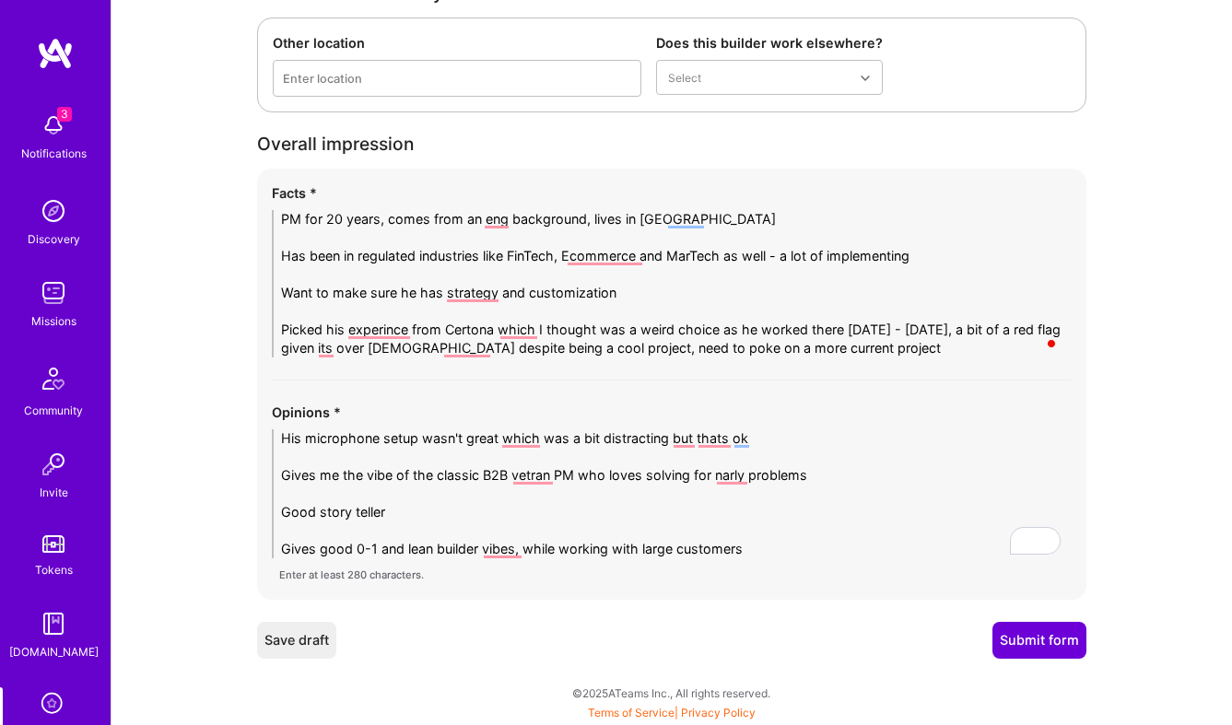
click at [790, 542] on textarea "His microphone setup wasn't great which was a bit distracting but thats ok Give…" at bounding box center [672, 493] width 800 height 129
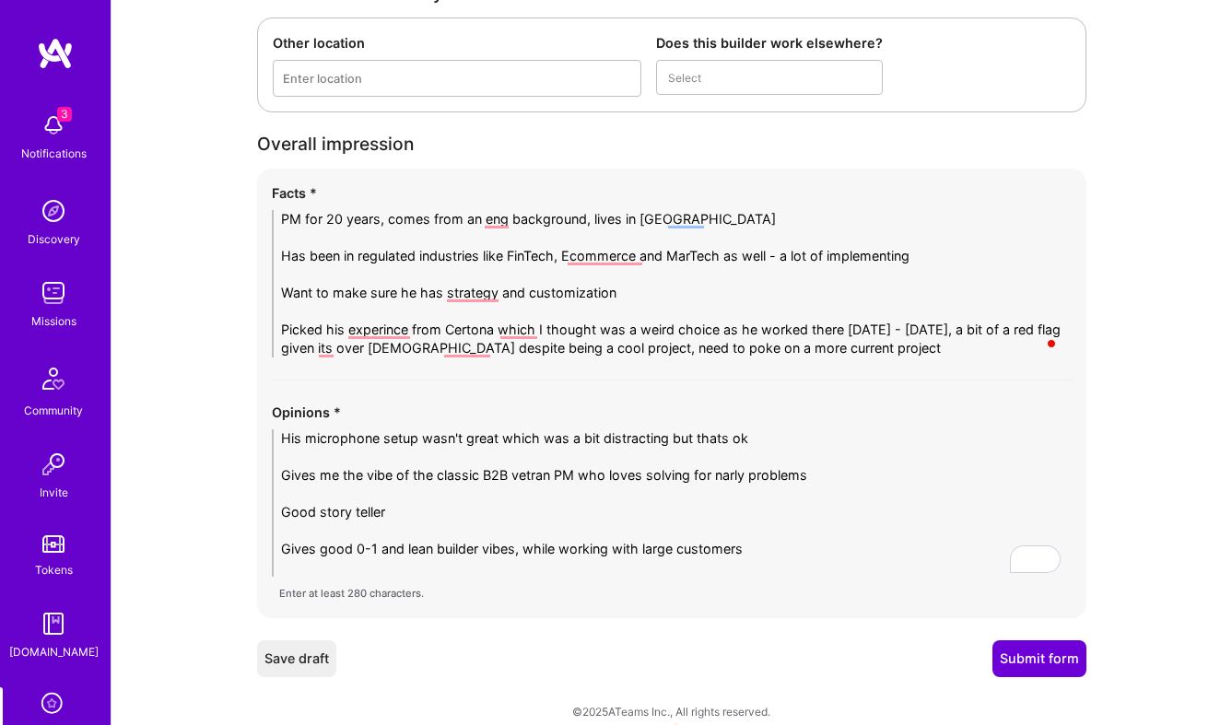
scroll to position [0, 0]
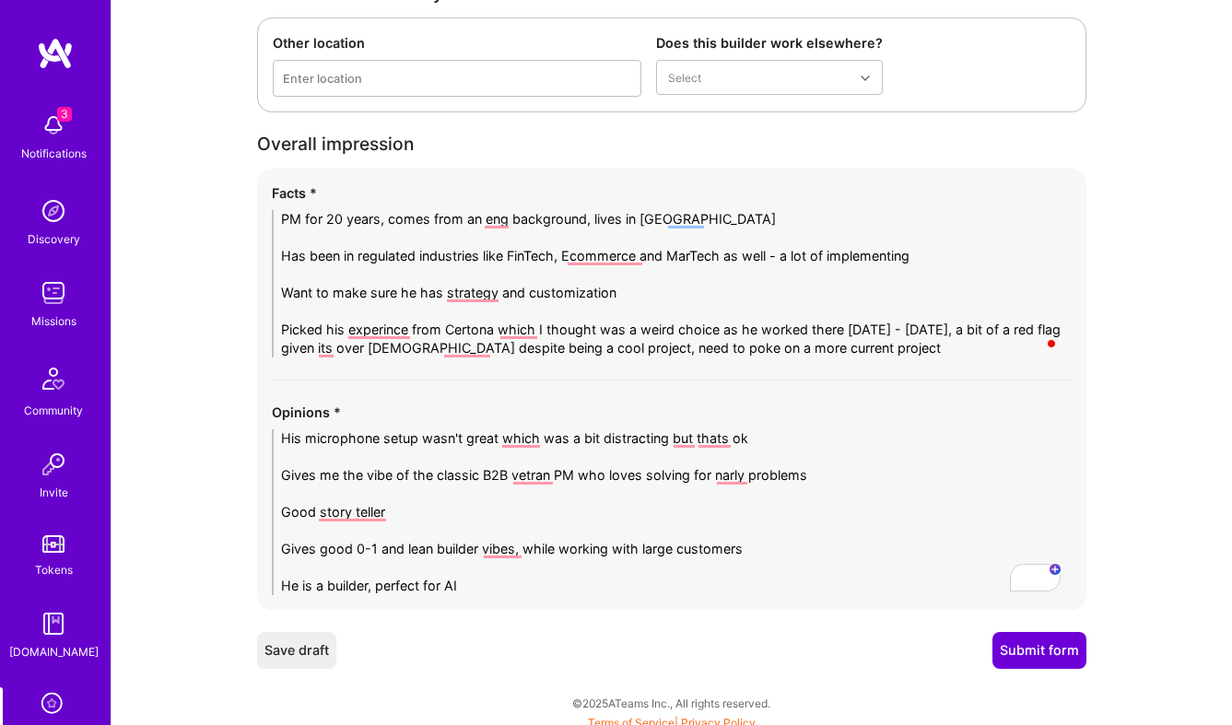
type textarea "His microphone setup wasn't great which was a bit distracting but thats ok Give…"
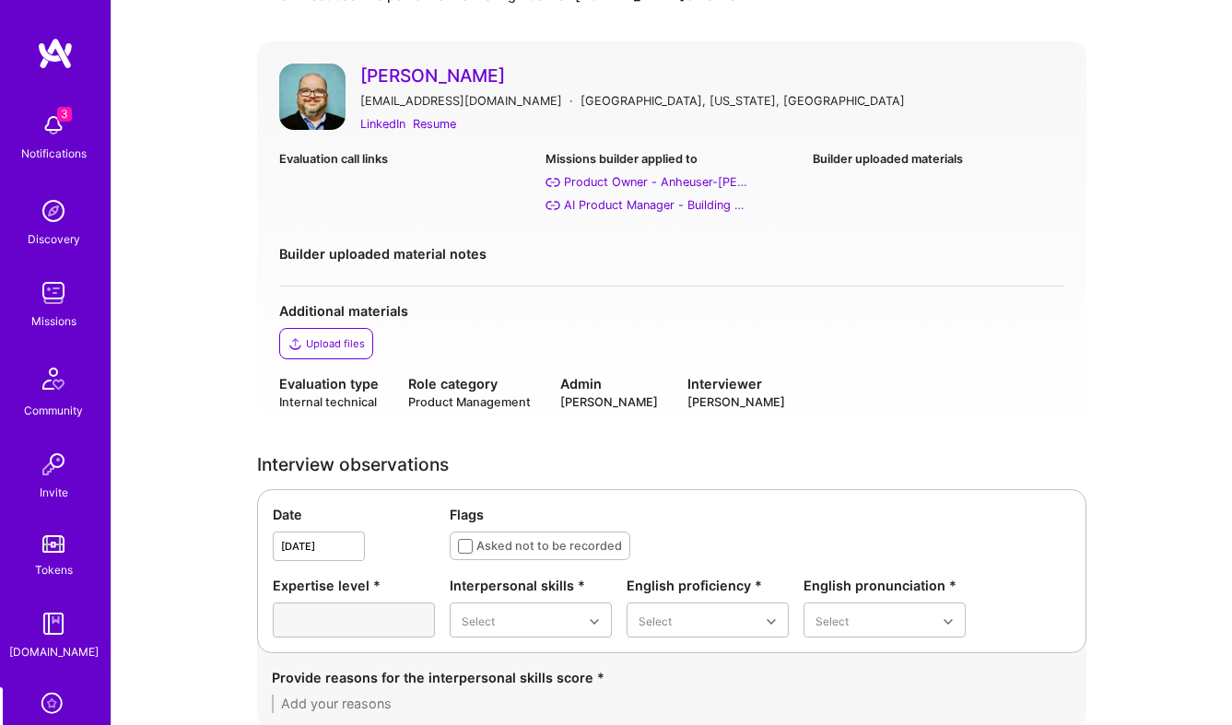
scroll to position [0, 0]
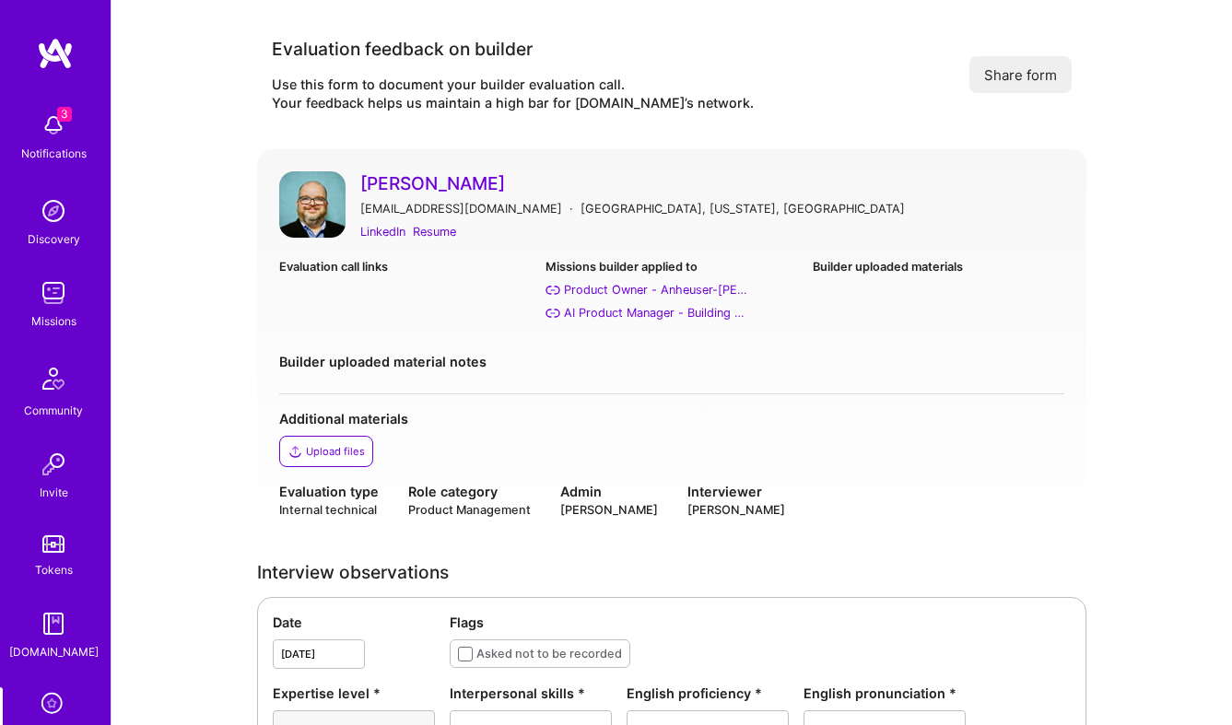
click at [419, 303] on div "Evaluation call links" at bounding box center [405, 289] width 252 height 65
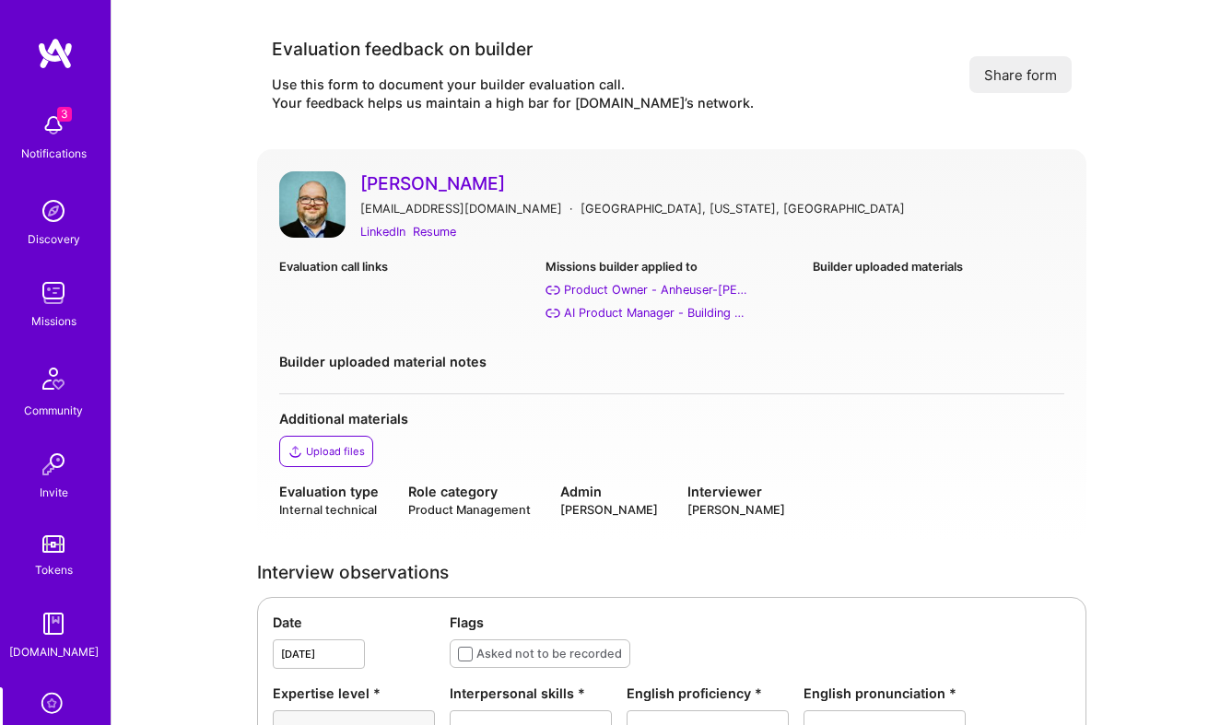
click at [419, 303] on div "Evaluation call links" at bounding box center [405, 289] width 252 height 65
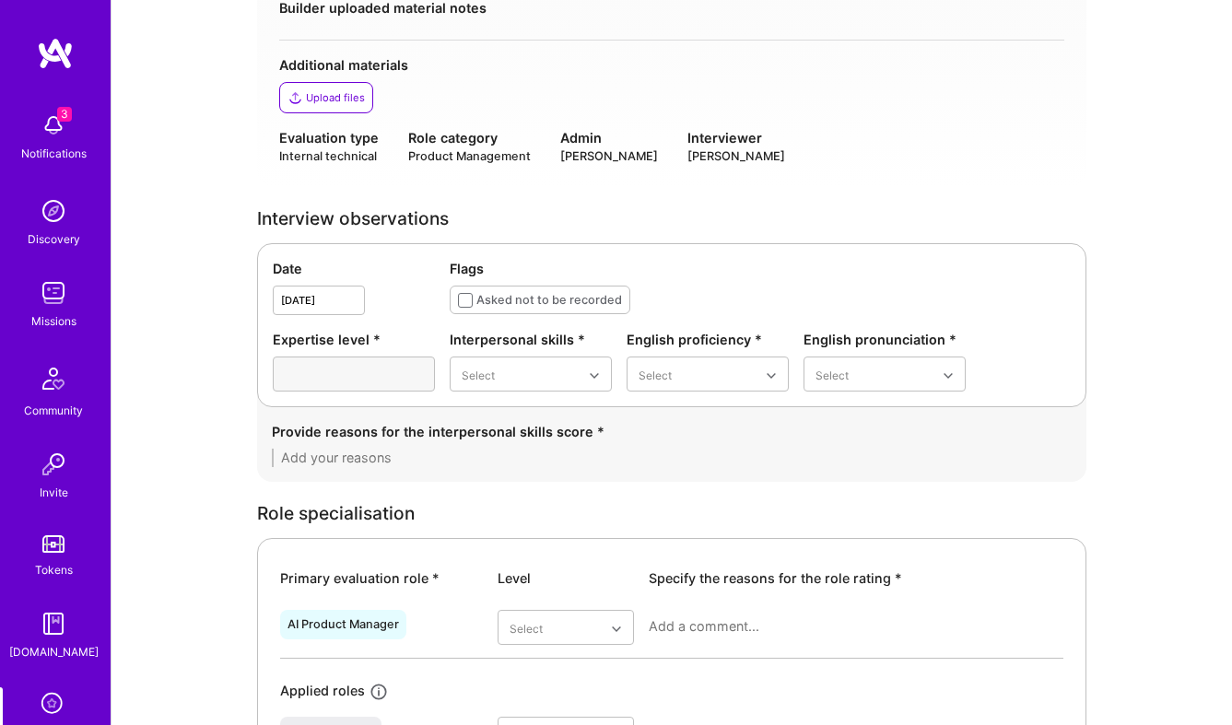
scroll to position [616, 0]
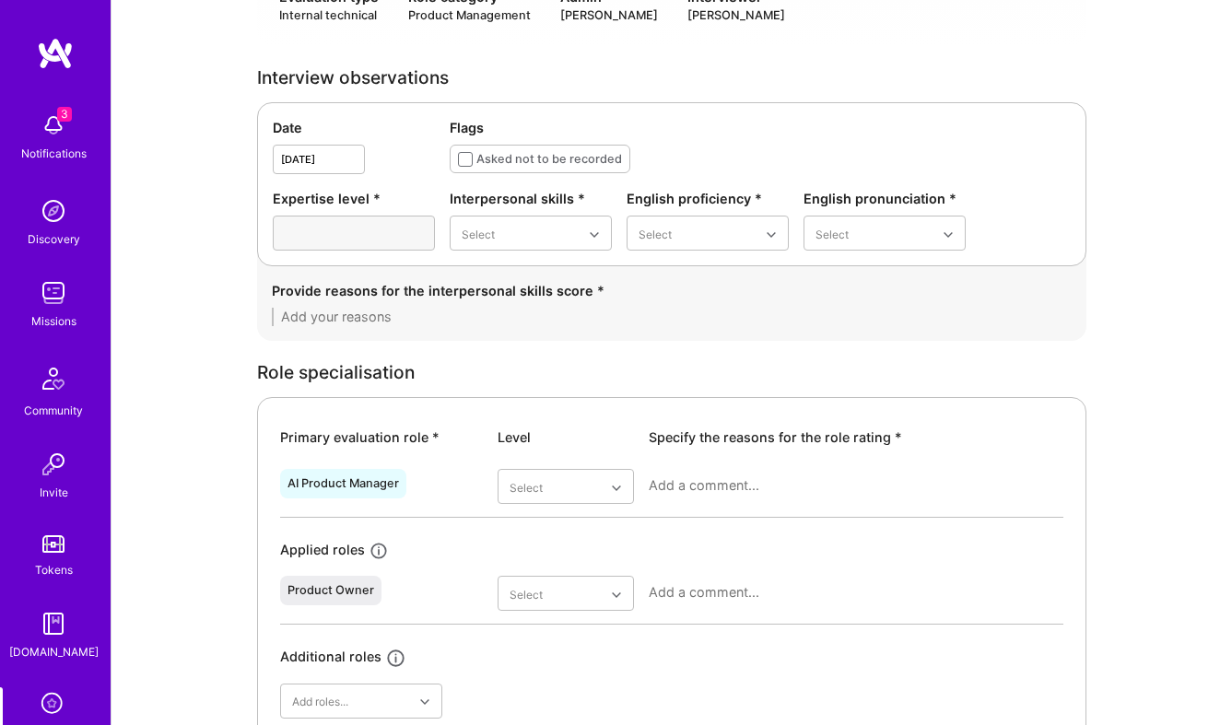
scroll to position [474, 0]
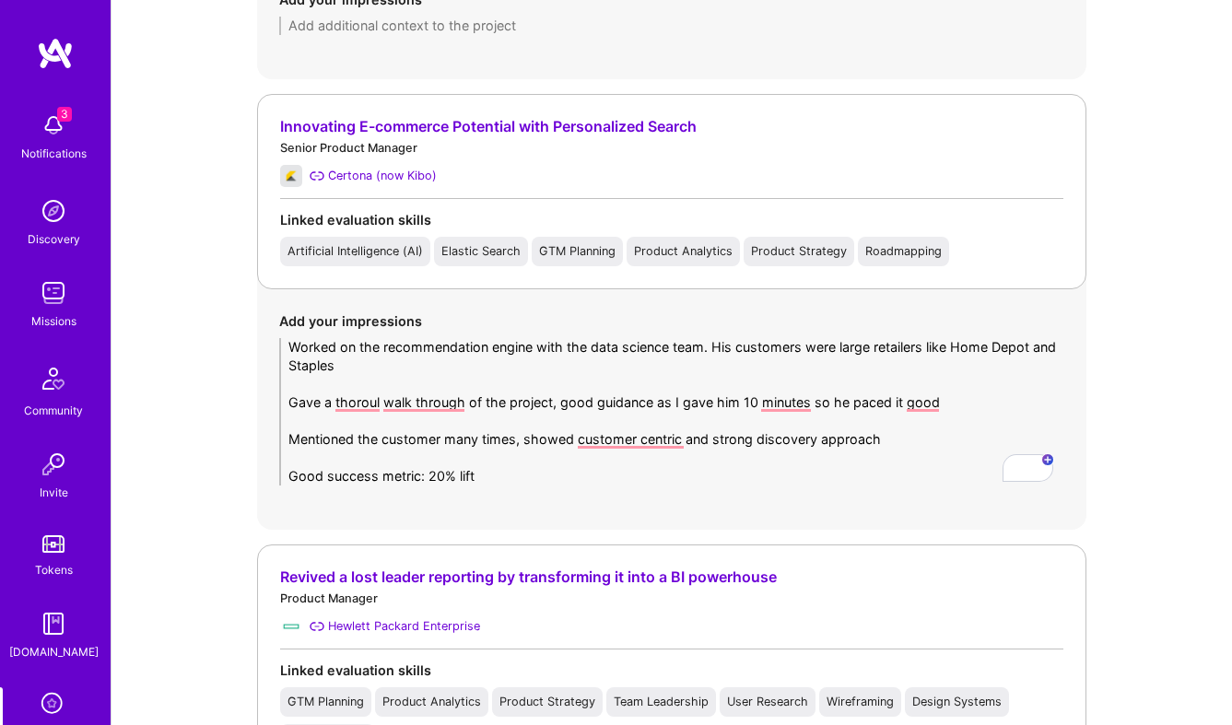
scroll to position [1639, 0]
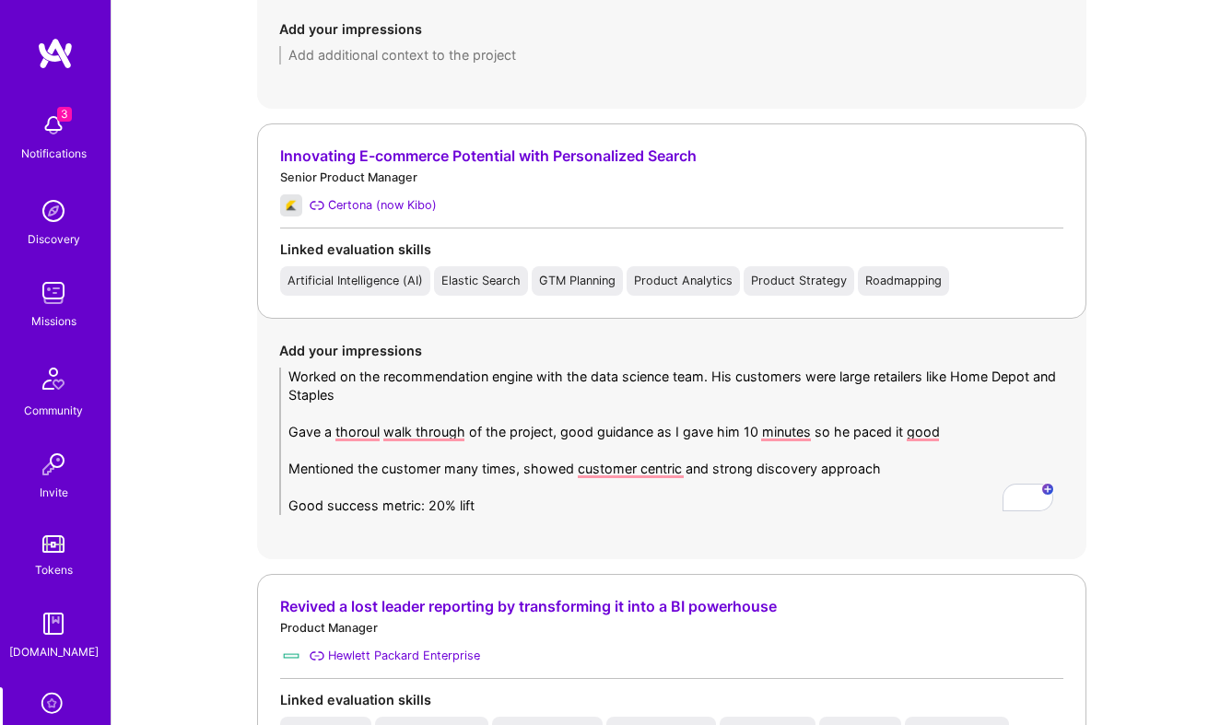
click at [622, 396] on textarea "Worked on the recommendation engine with the data science team. His customers w…" at bounding box center [671, 441] width 785 height 147
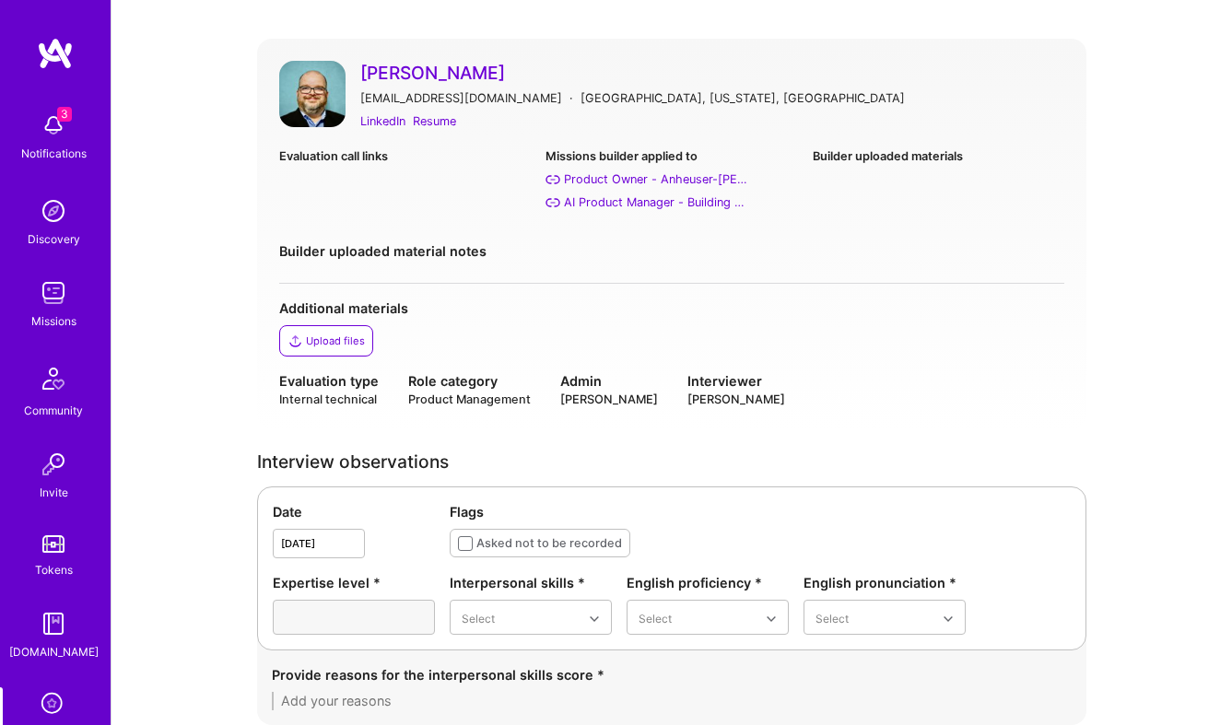
scroll to position [0, 0]
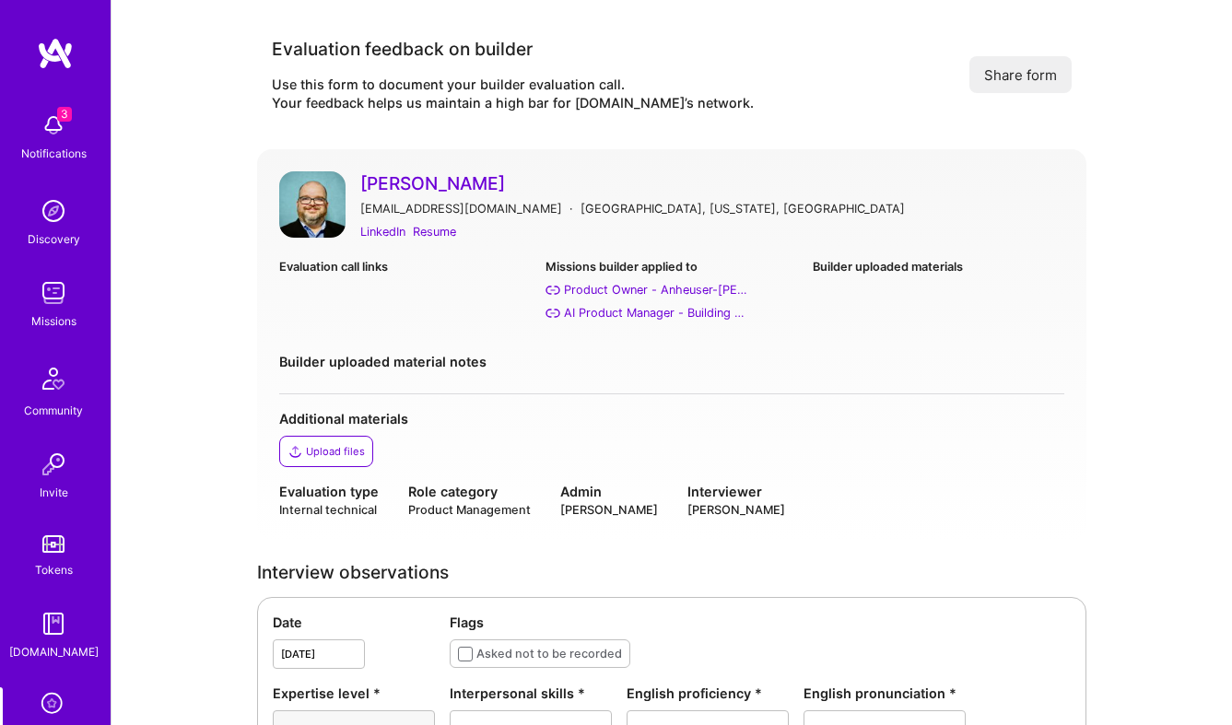
drag, startPoint x: 485, startPoint y: 181, endPoint x: 346, endPoint y: 107, distance: 157.5
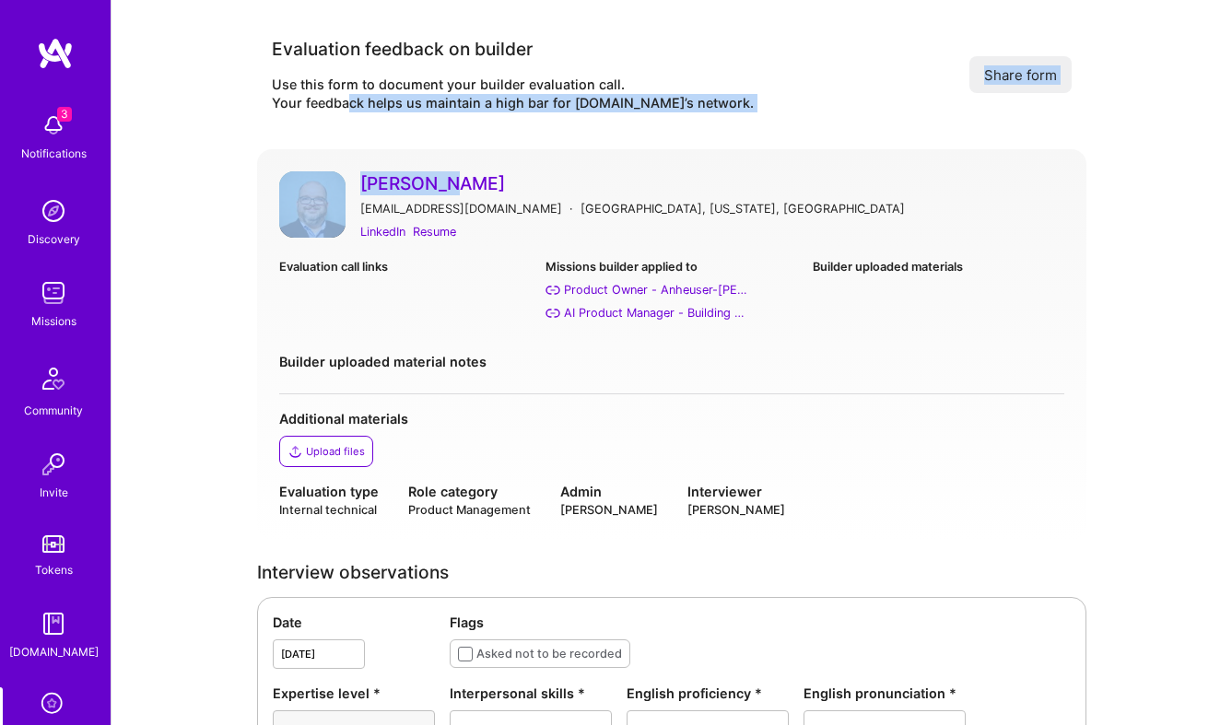
drag, startPoint x: 346, startPoint y: 107, endPoint x: 436, endPoint y: 185, distance: 119.5
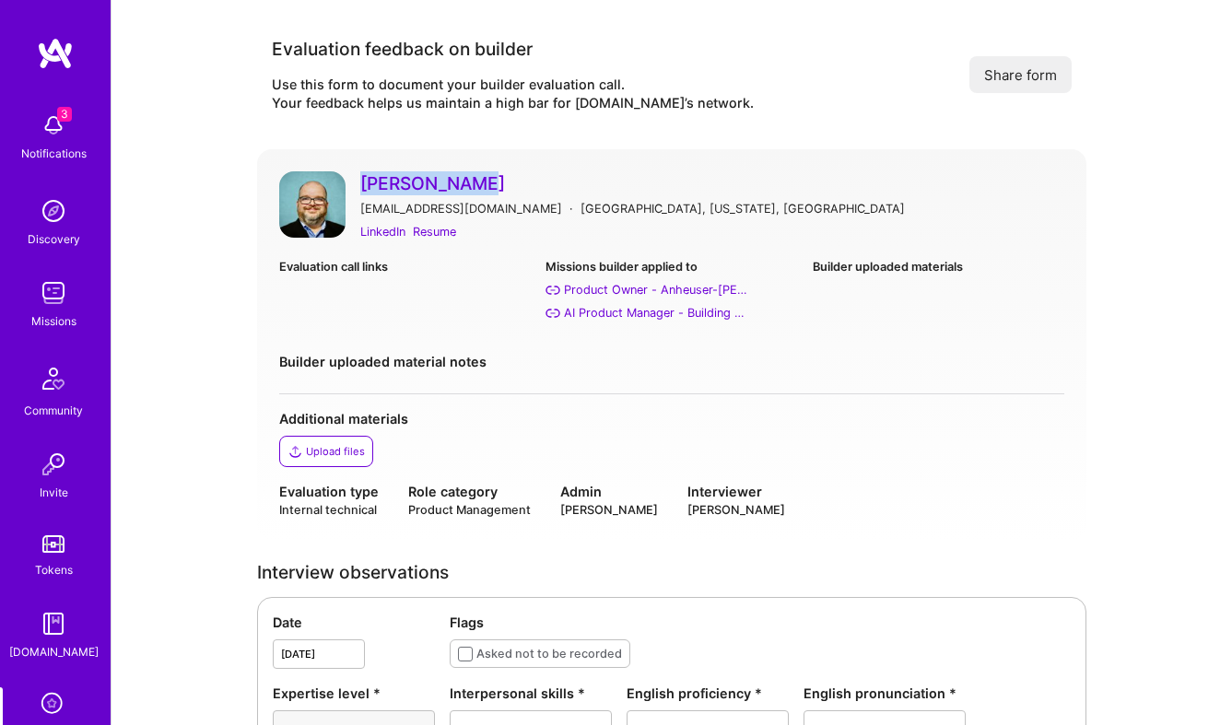
drag, startPoint x: 373, startPoint y: 155, endPoint x: 465, endPoint y: 177, distance: 94.8
click at [465, 177] on div "Jeff Narucki jeffn516@gmail.com · San Diego, California, United States LinkedIn…" at bounding box center [671, 345] width 829 height 392
copy link "Jeff Narucki"
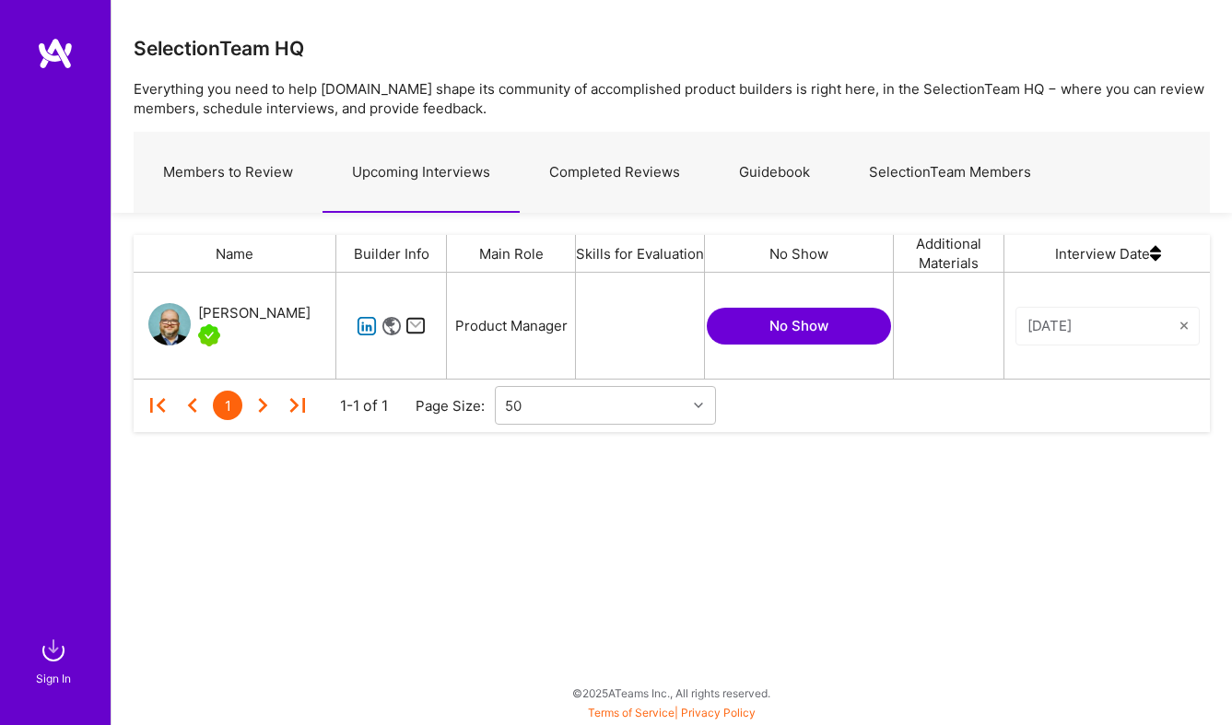
scroll to position [106, 1076]
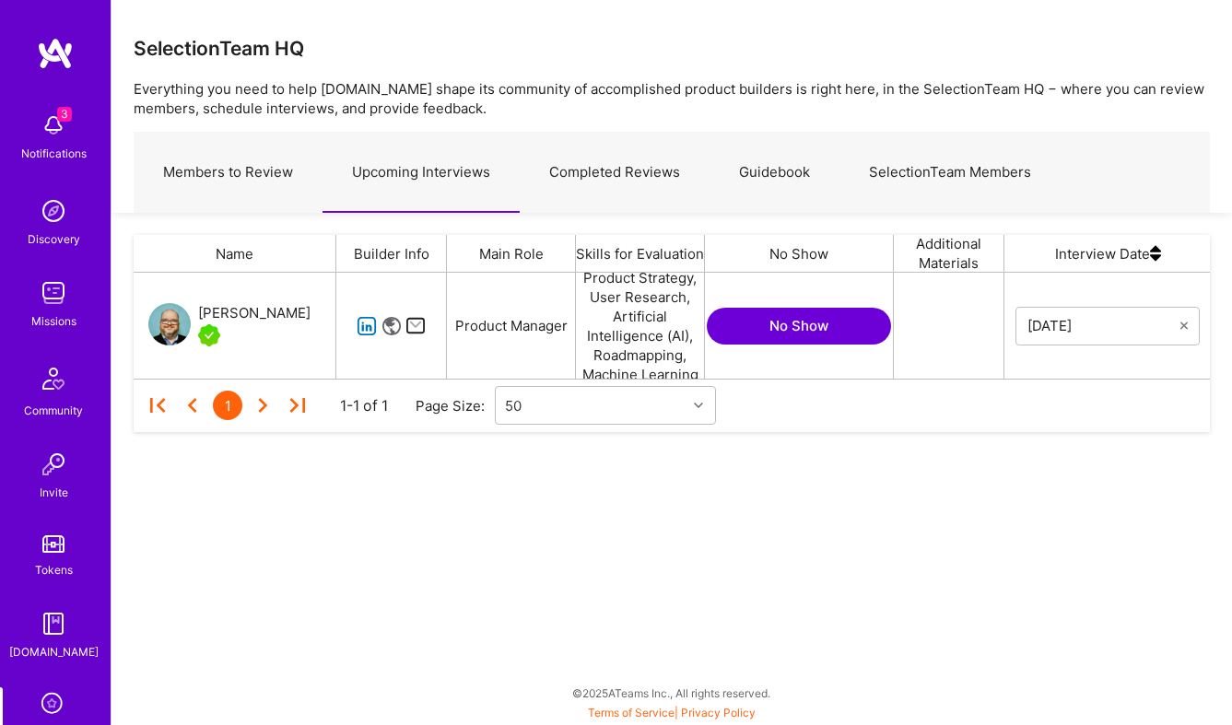
click at [626, 175] on link "Completed Reviews" at bounding box center [615, 173] width 190 height 80
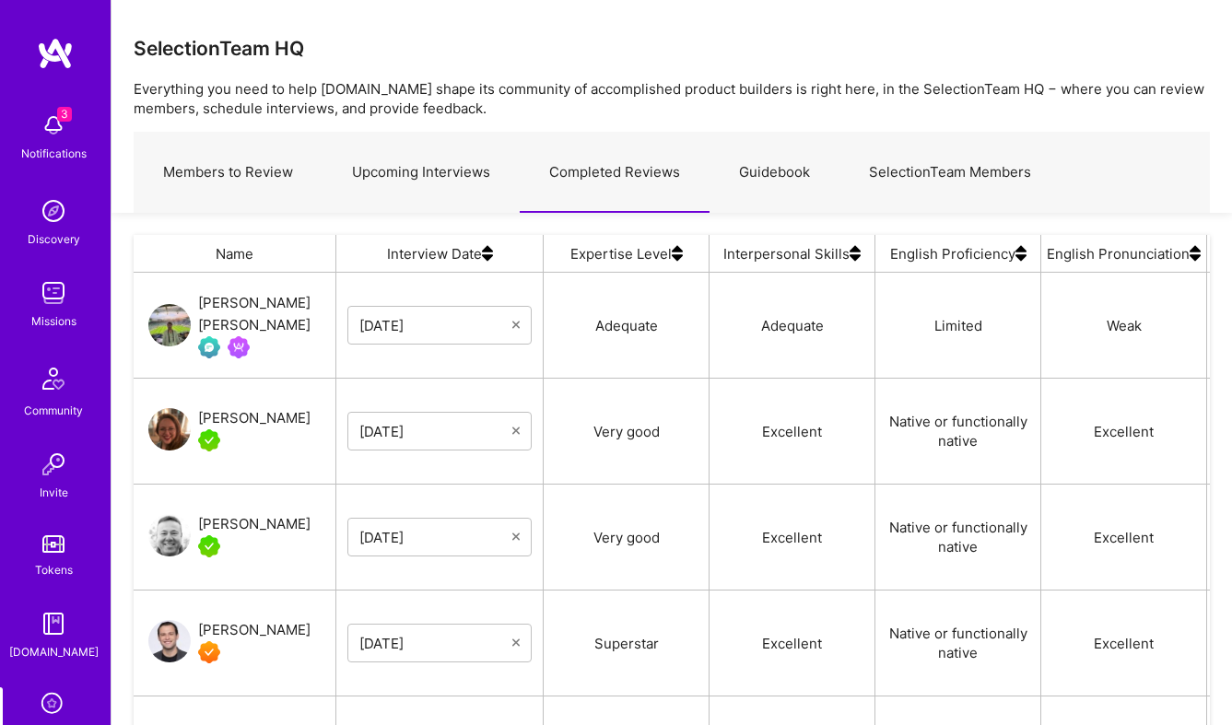
scroll to position [532, 1076]
click at [252, 299] on div "Juan Luis Martín Romero" at bounding box center [266, 314] width 137 height 44
click at [246, 416] on div "Ivana Nikolau" at bounding box center [254, 418] width 112 height 22
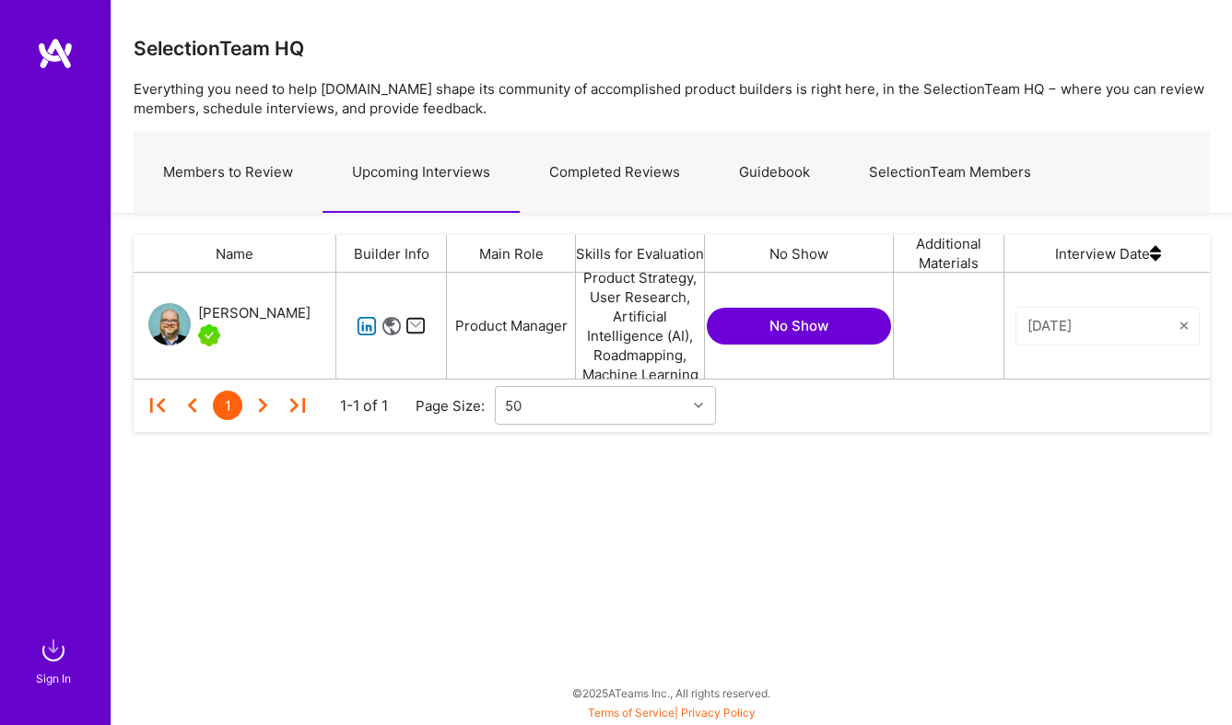
scroll to position [106, 1076]
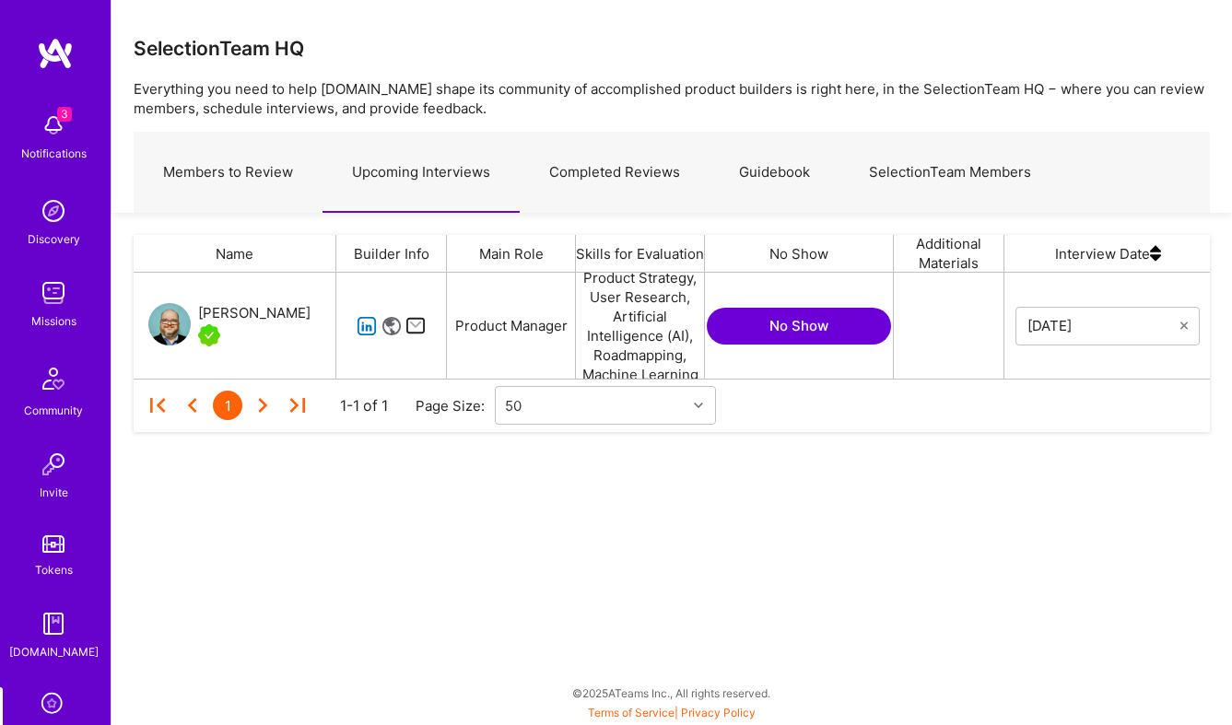
click at [572, 182] on link "Completed Reviews" at bounding box center [615, 173] width 190 height 80
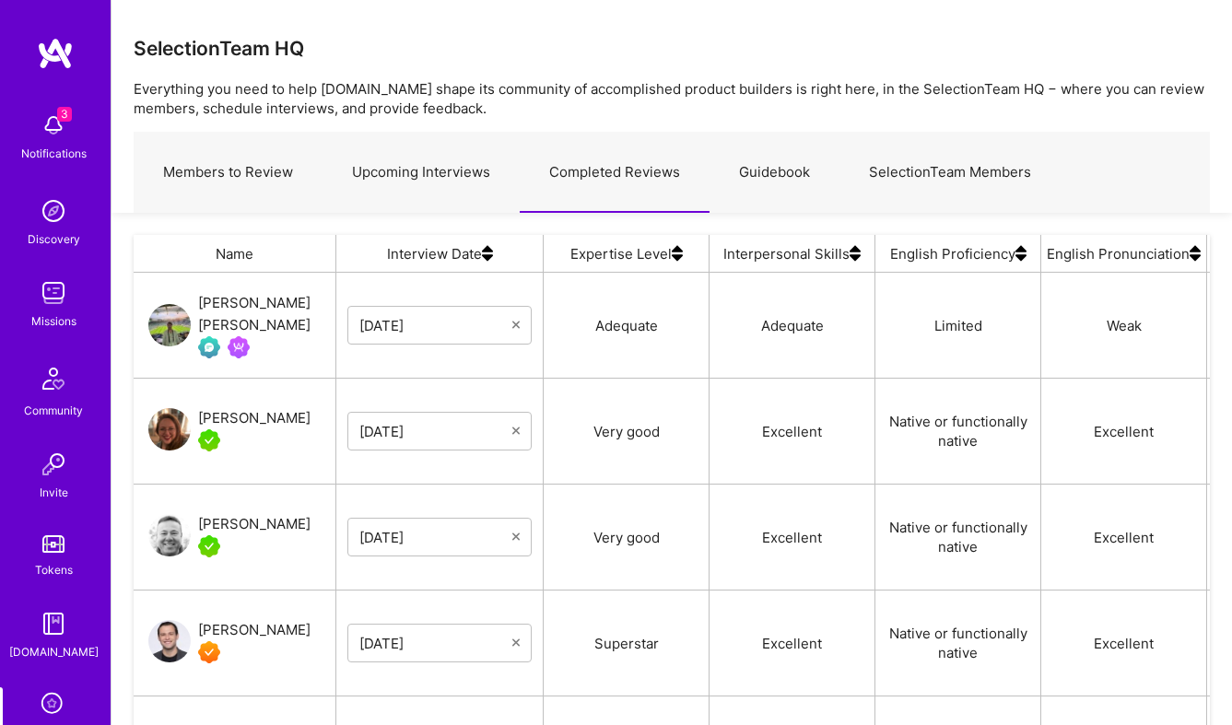
scroll to position [532, 1076]
click at [405, 175] on link "Upcoming Interviews" at bounding box center [421, 173] width 197 height 80
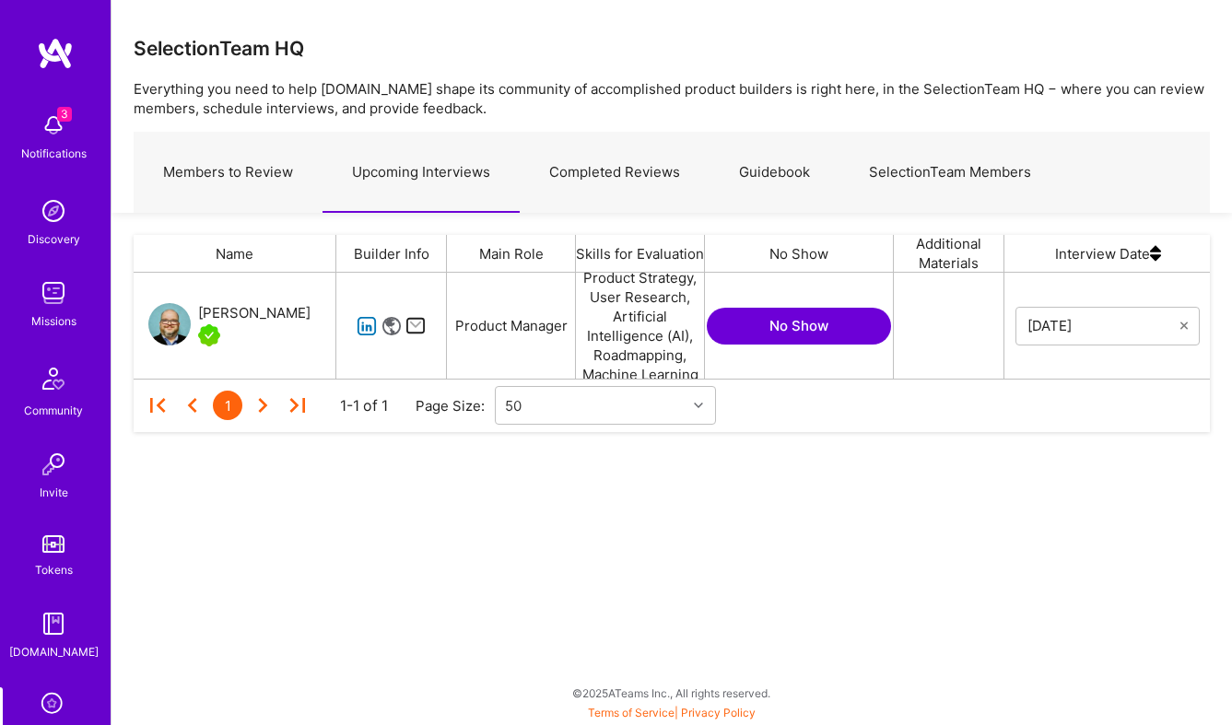
scroll to position [106, 1076]
click at [587, 159] on link "Completed Reviews" at bounding box center [615, 173] width 190 height 80
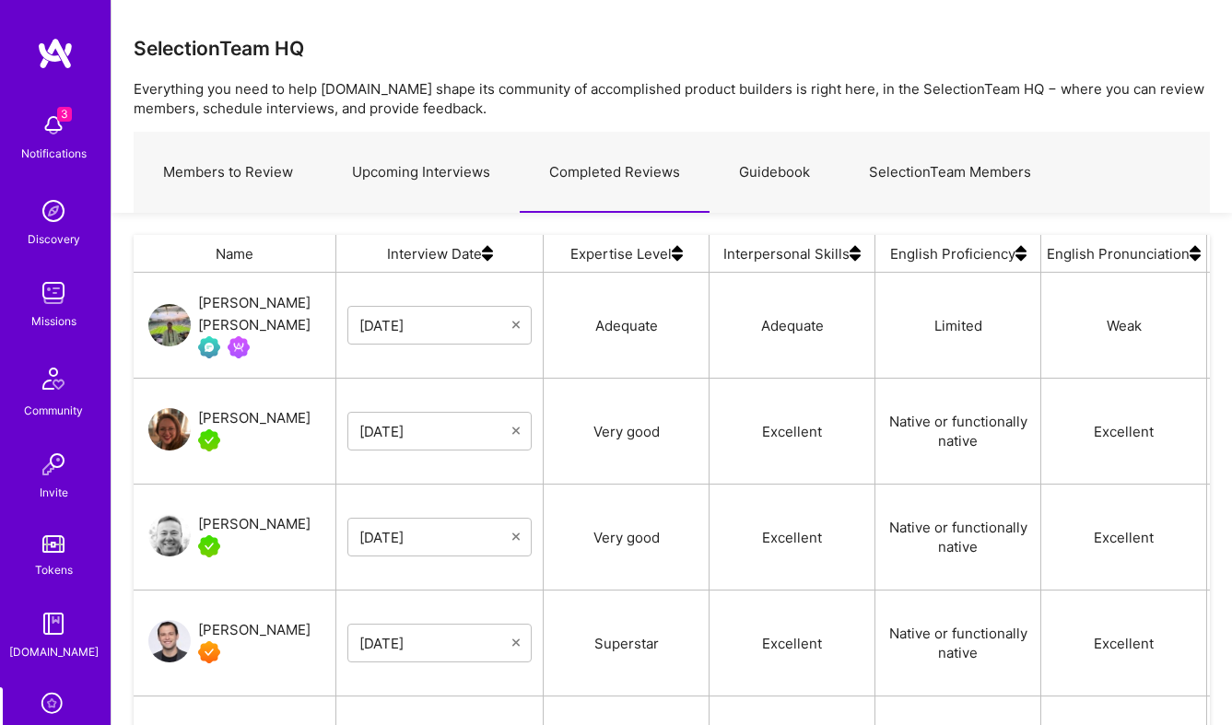
scroll to position [0, 226]
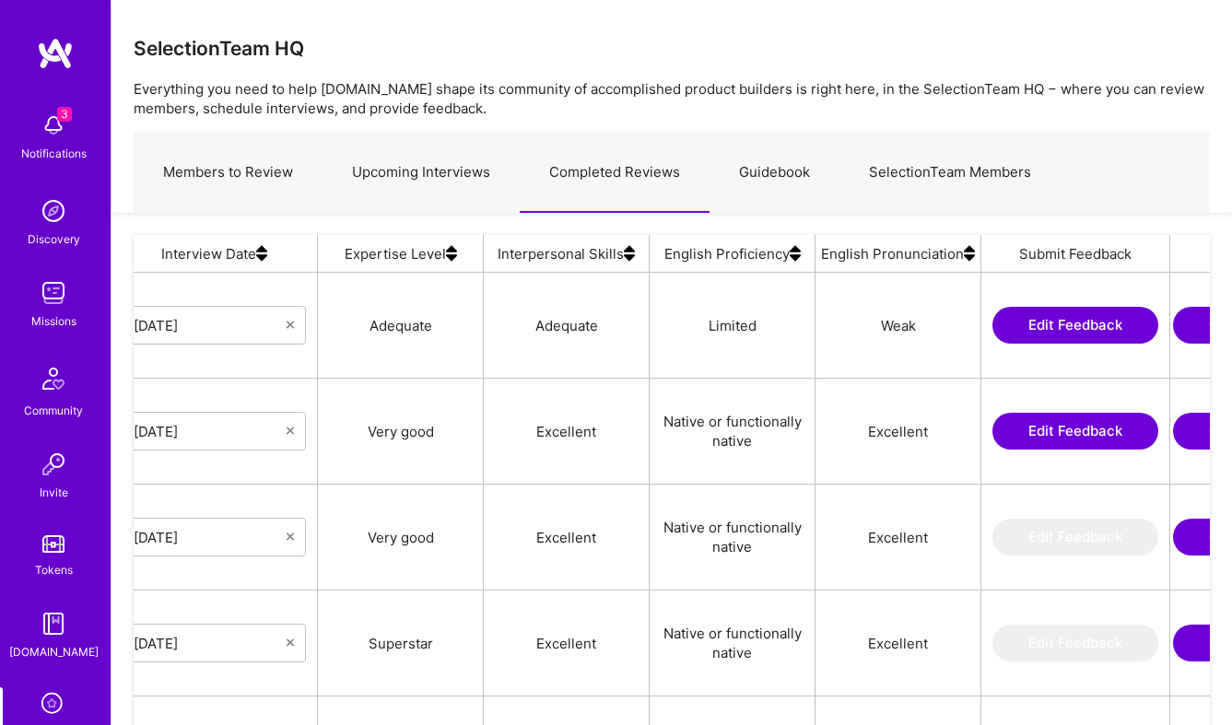
click at [1041, 331] on button "Edit Feedback" at bounding box center [1075, 325] width 166 height 37
click at [1077, 440] on button "Edit Feedback" at bounding box center [1075, 431] width 166 height 37
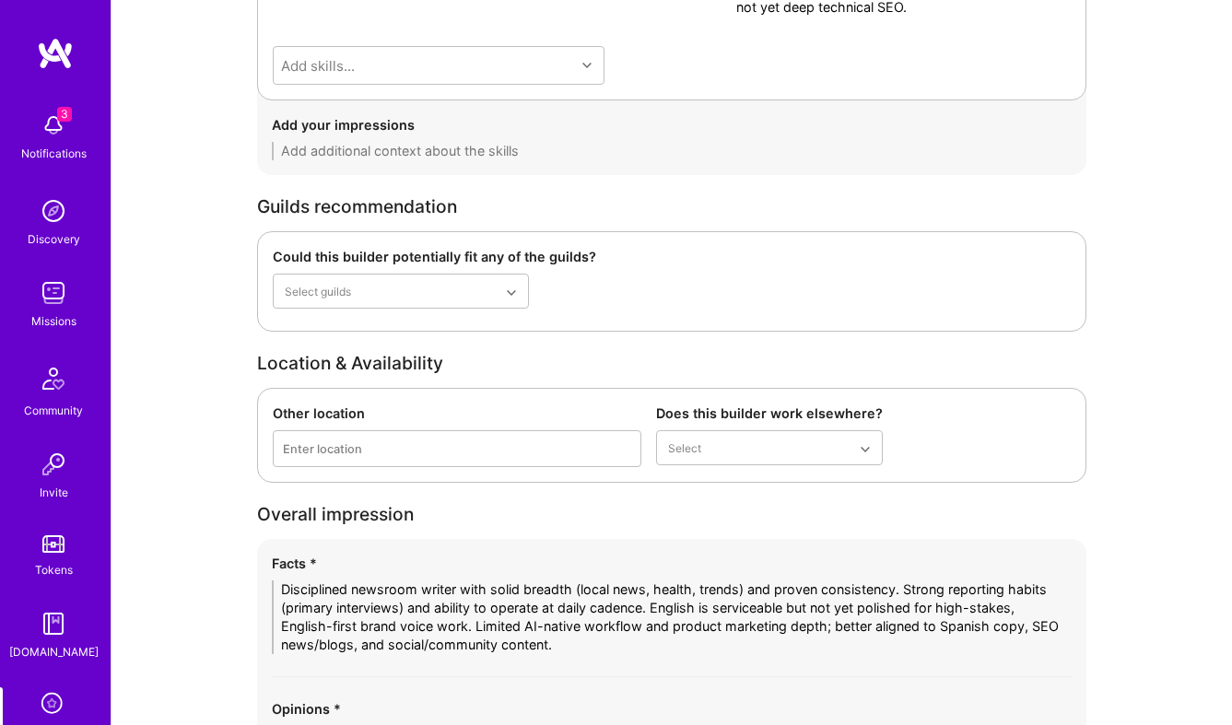
scroll to position [3377, 0]
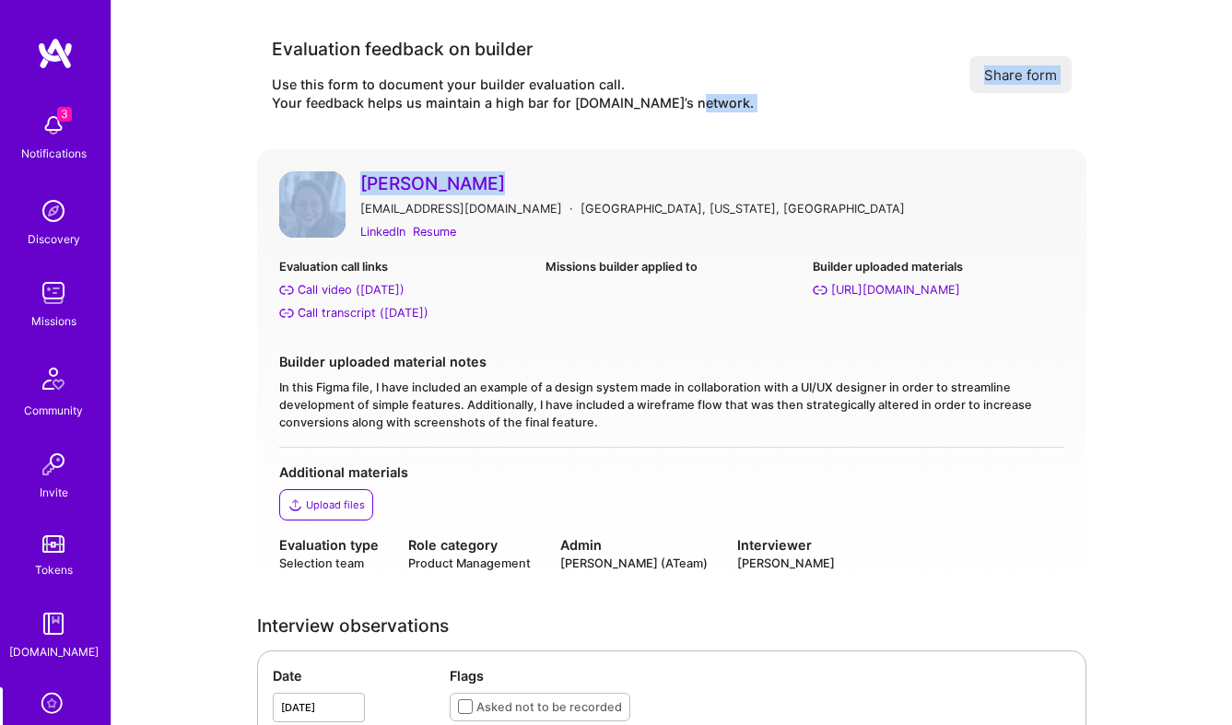
drag, startPoint x: 382, startPoint y: 126, endPoint x: 474, endPoint y: 179, distance: 105.3
copy form "Your feedback helps us maintain a high bar for [DOMAIN_NAME]’s network. Share f…"
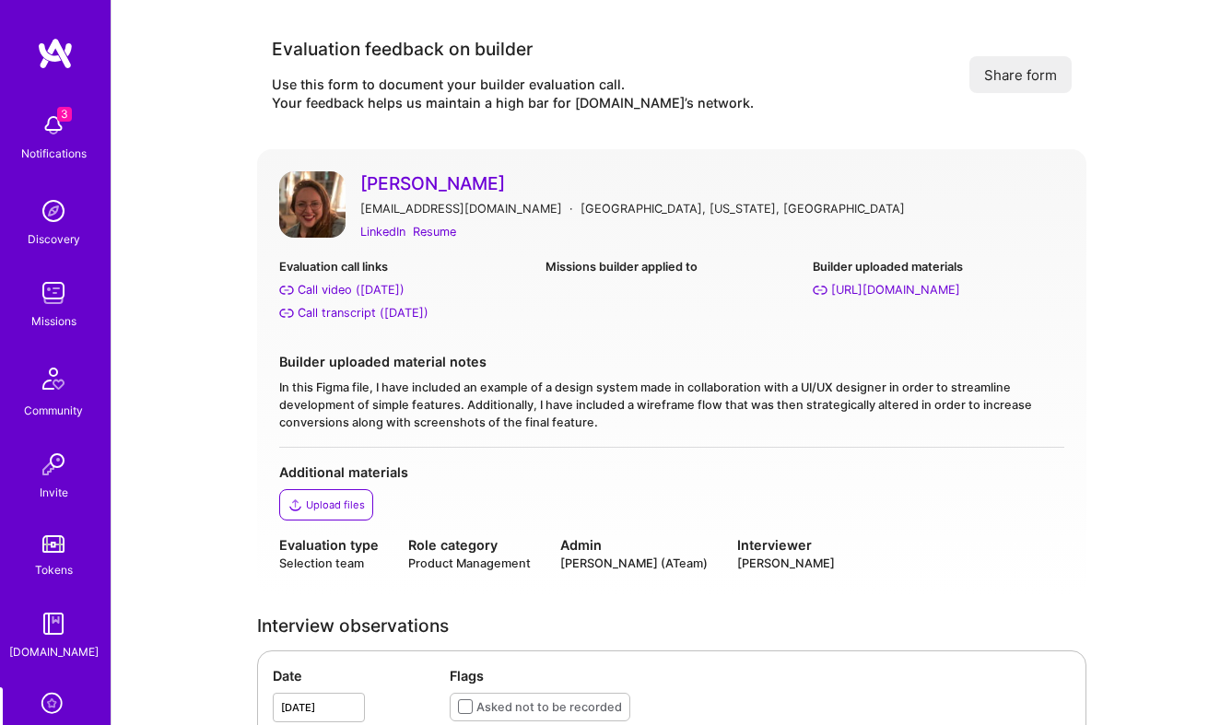
scroll to position [116, 0]
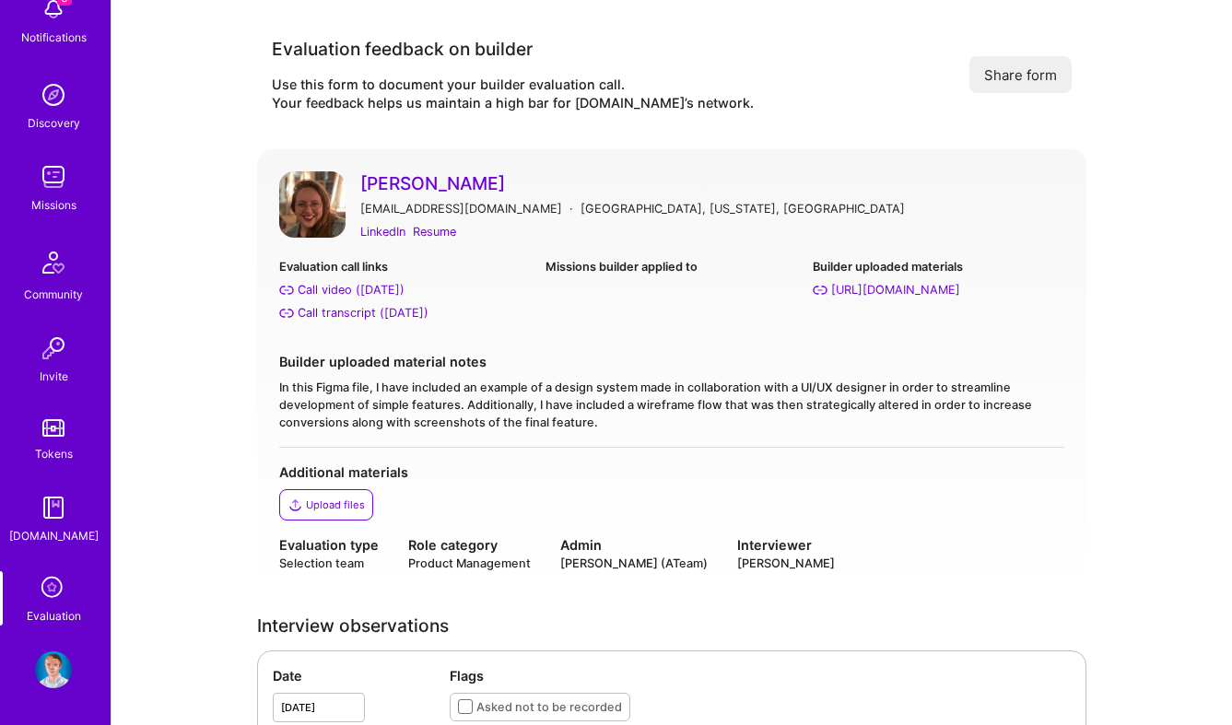
click at [51, 606] on div "Evaluation" at bounding box center [54, 615] width 54 height 19
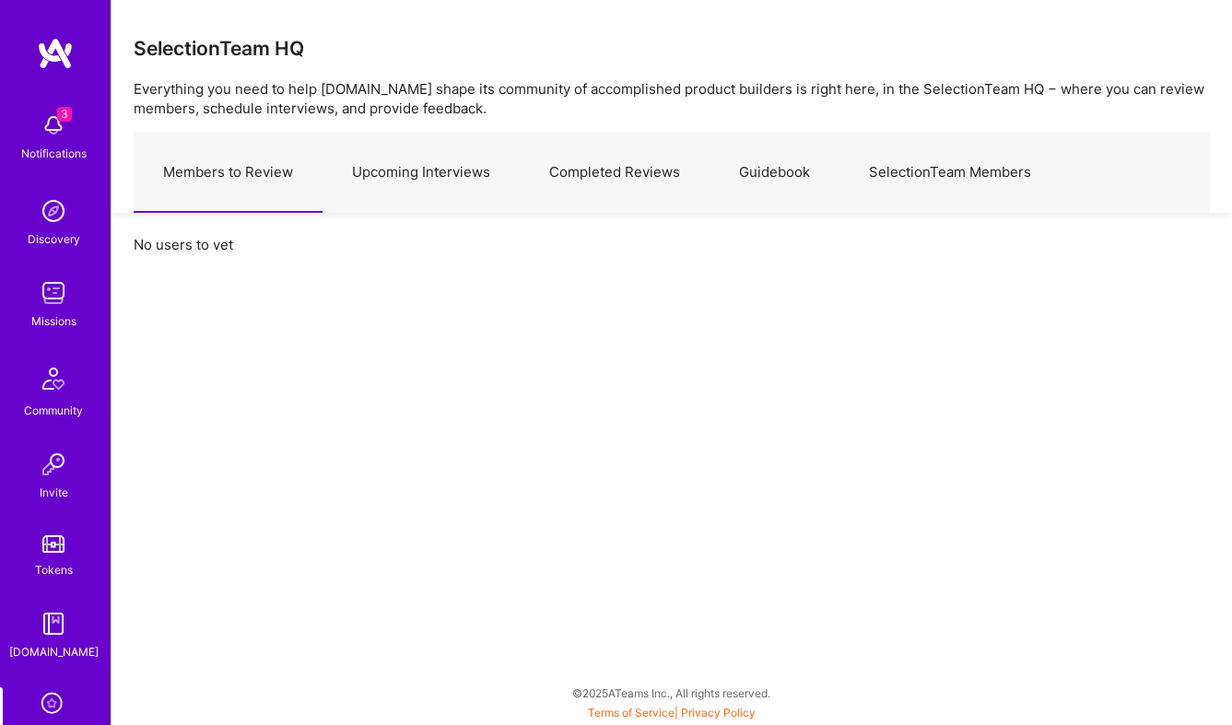
click at [580, 156] on link "Completed Reviews" at bounding box center [615, 173] width 190 height 80
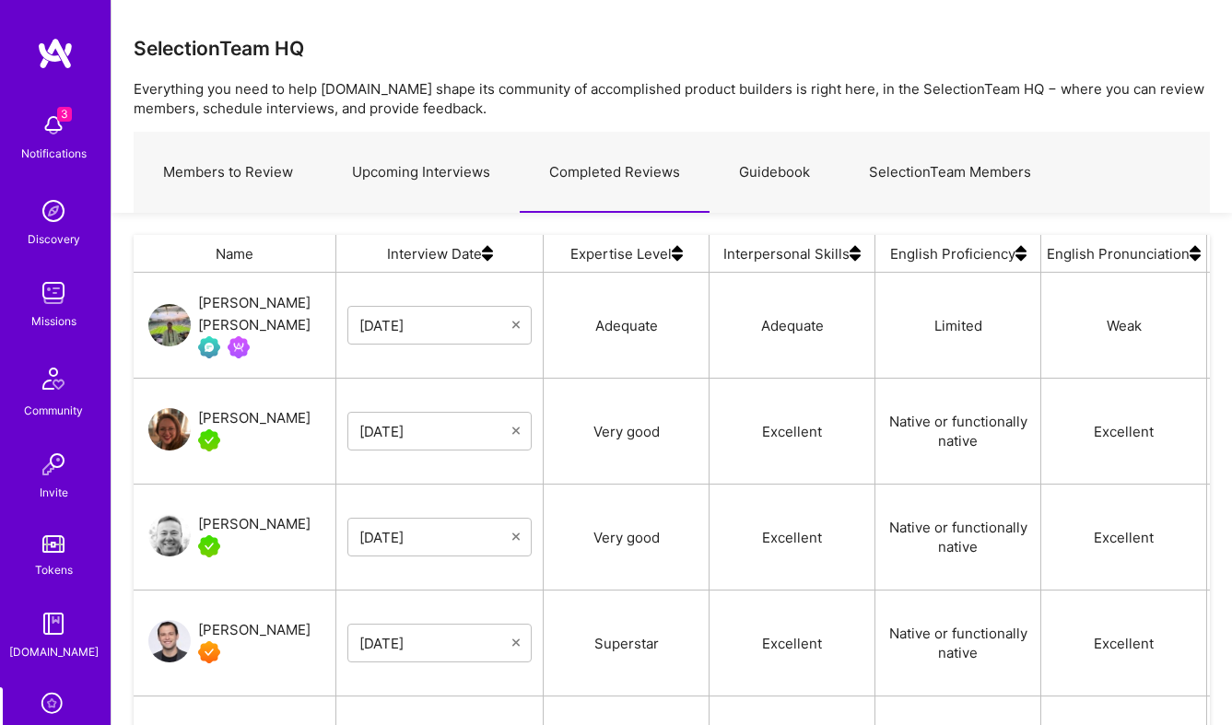
scroll to position [532, 1076]
click at [248, 324] on div "[PERSON_NAME] [PERSON_NAME]" at bounding box center [266, 314] width 137 height 44
